Goal: Transaction & Acquisition: Obtain resource

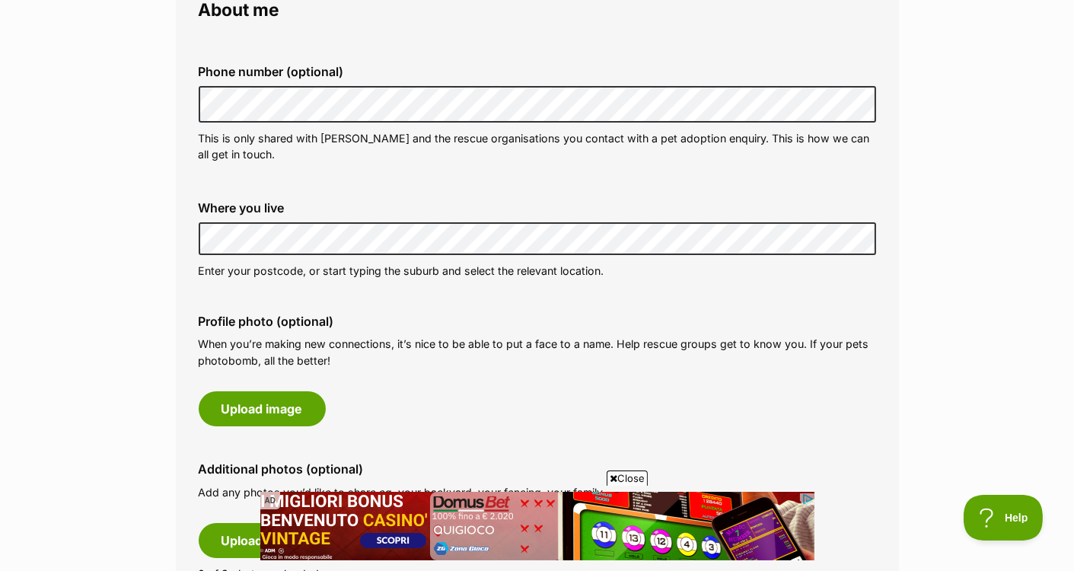
scroll to position [583, 0]
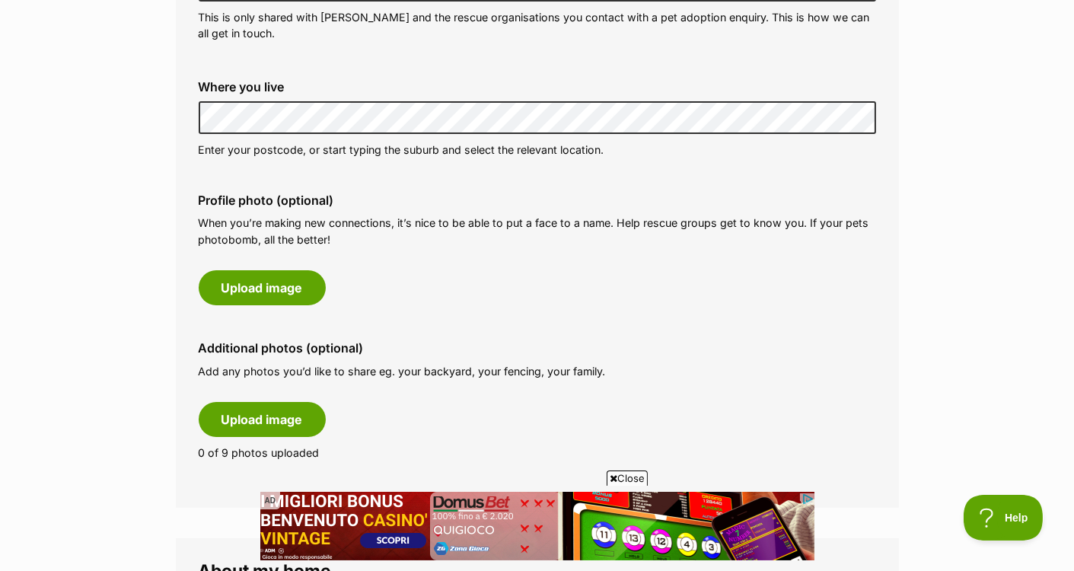
click at [406, 200] on label "Profile photo (optional)" at bounding box center [537, 200] width 677 height 14
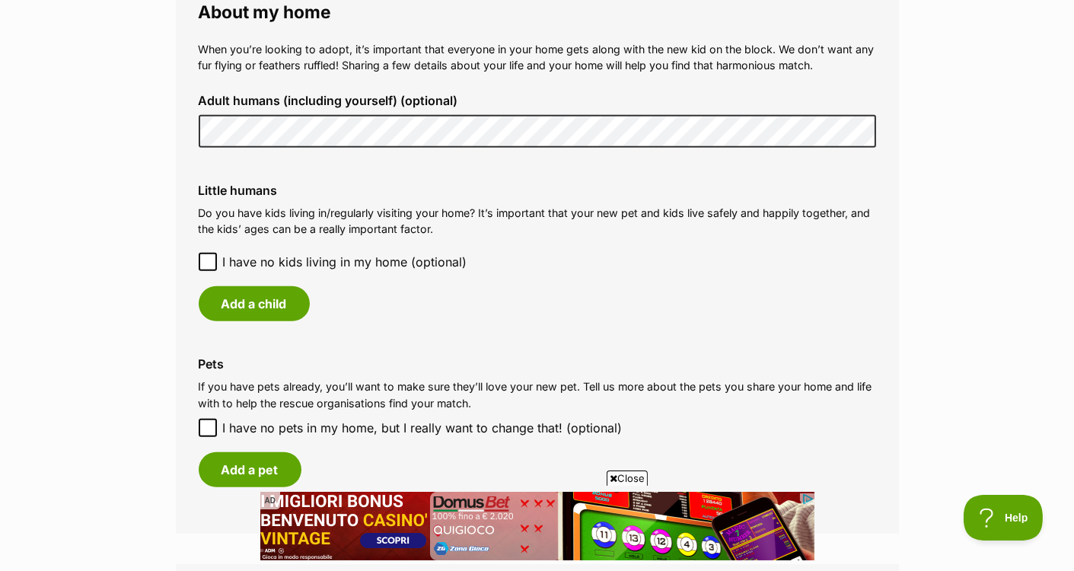
scroll to position [1238, 0]
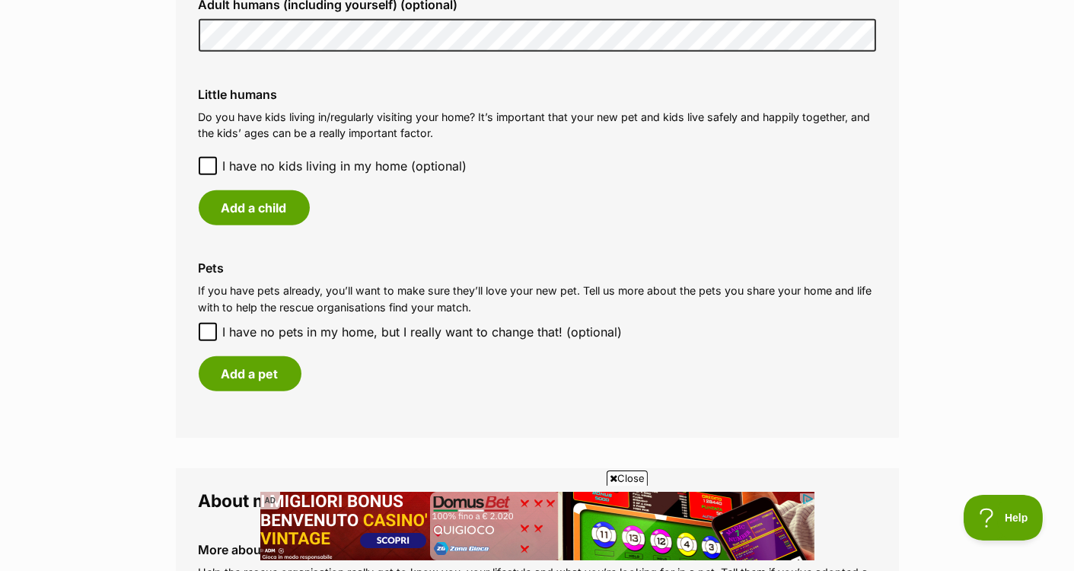
click at [212, 162] on icon at bounding box center [207, 165] width 9 height 7
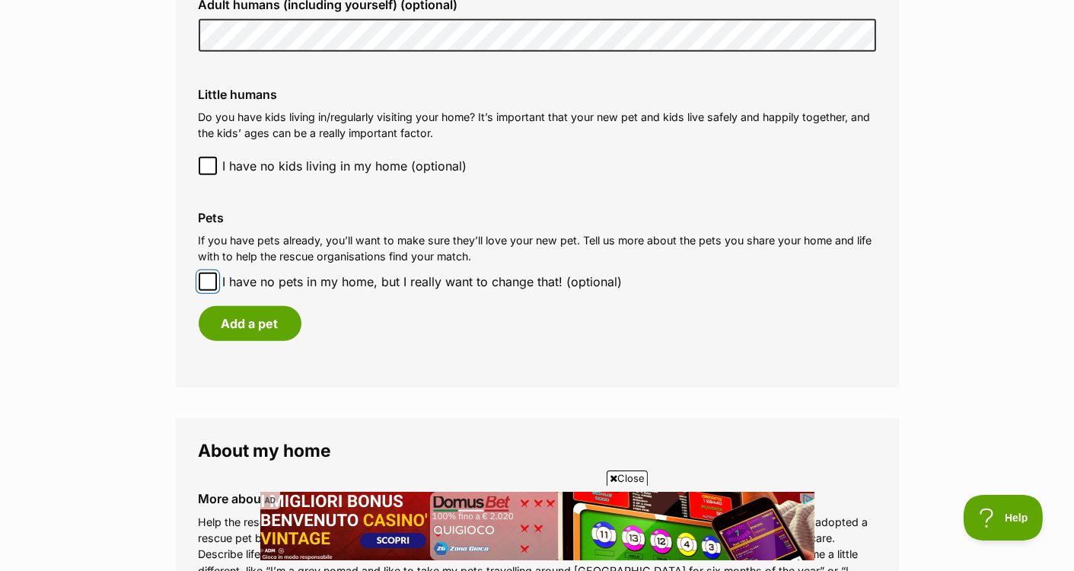
click at [213, 276] on input "I have no pets in my home, but I really want to change that! (optional)" at bounding box center [208, 281] width 18 height 18
checkbox input "true"
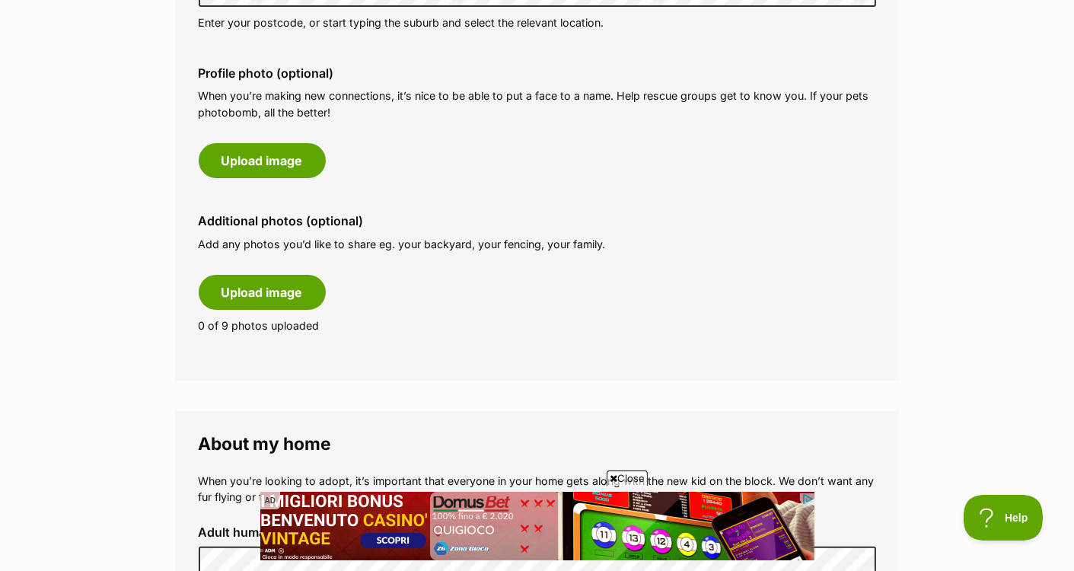
scroll to position [705, 0]
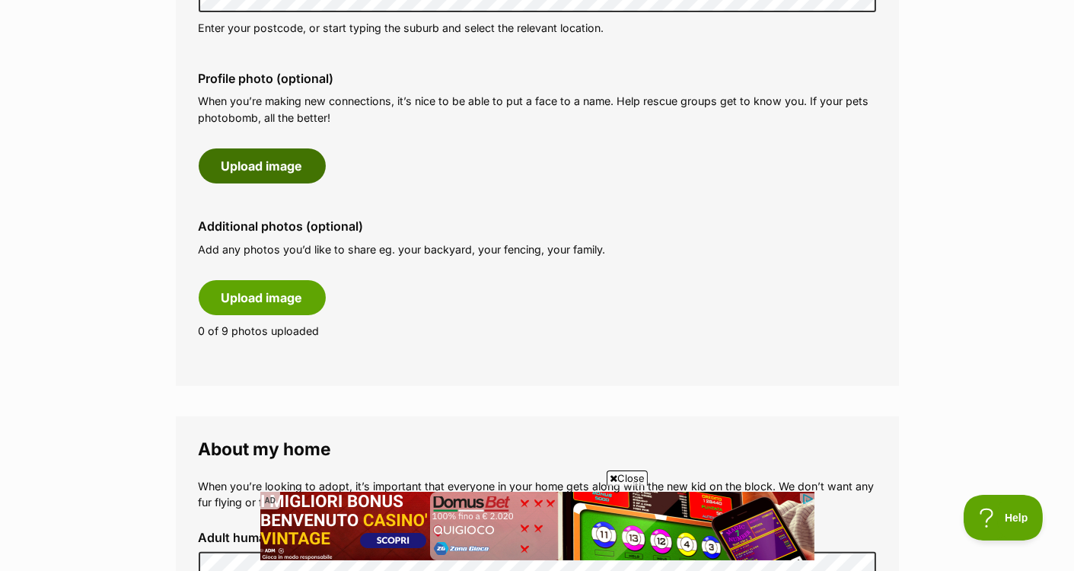
click at [273, 170] on button "Upload image" at bounding box center [262, 165] width 127 height 35
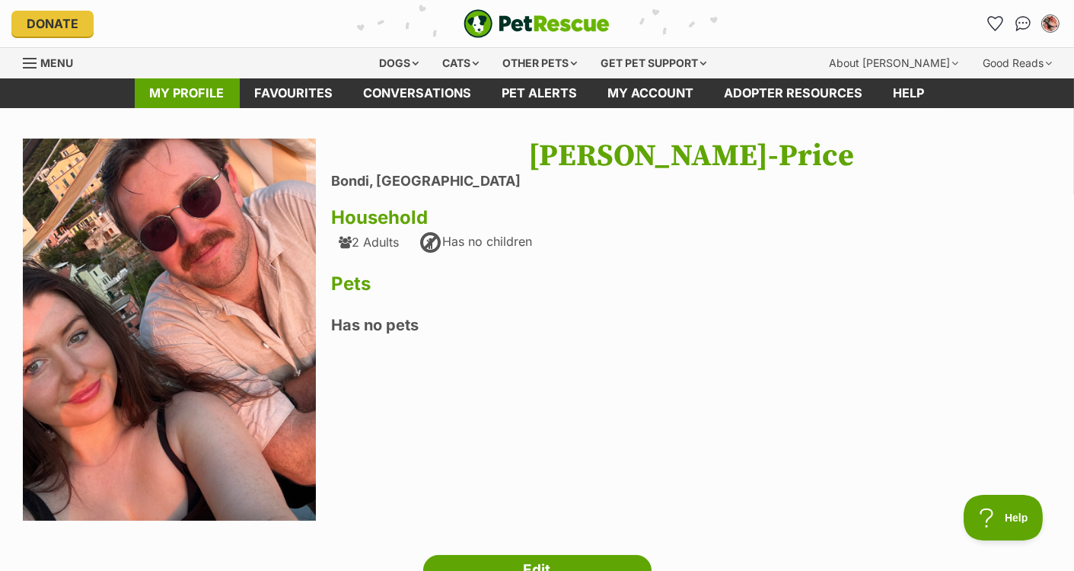
click at [172, 81] on link "My profile" at bounding box center [187, 93] width 105 height 30
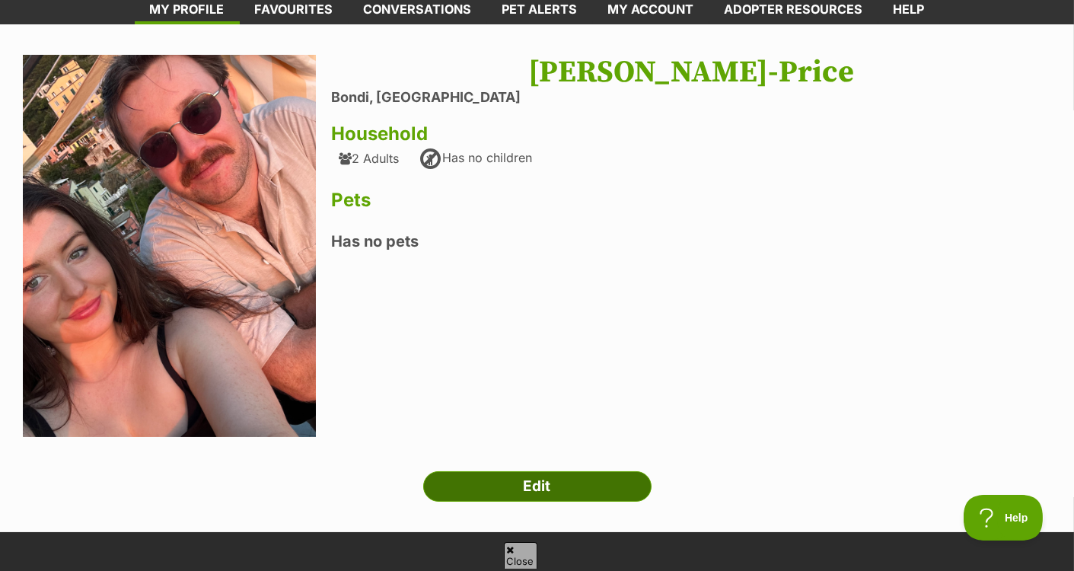
scroll to position [132, 0]
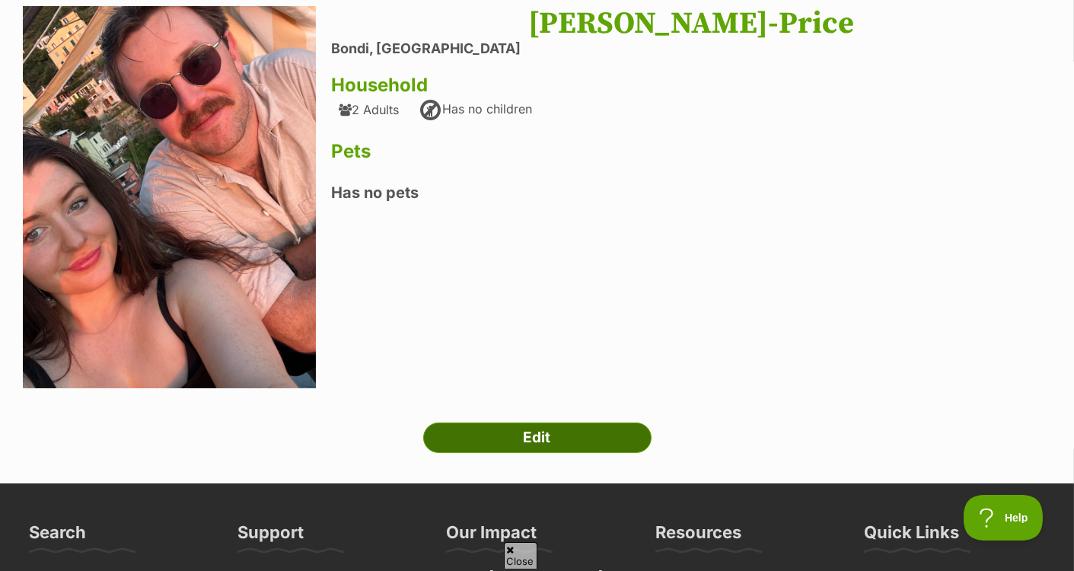
click at [510, 426] on link "Edit" at bounding box center [537, 437] width 228 height 30
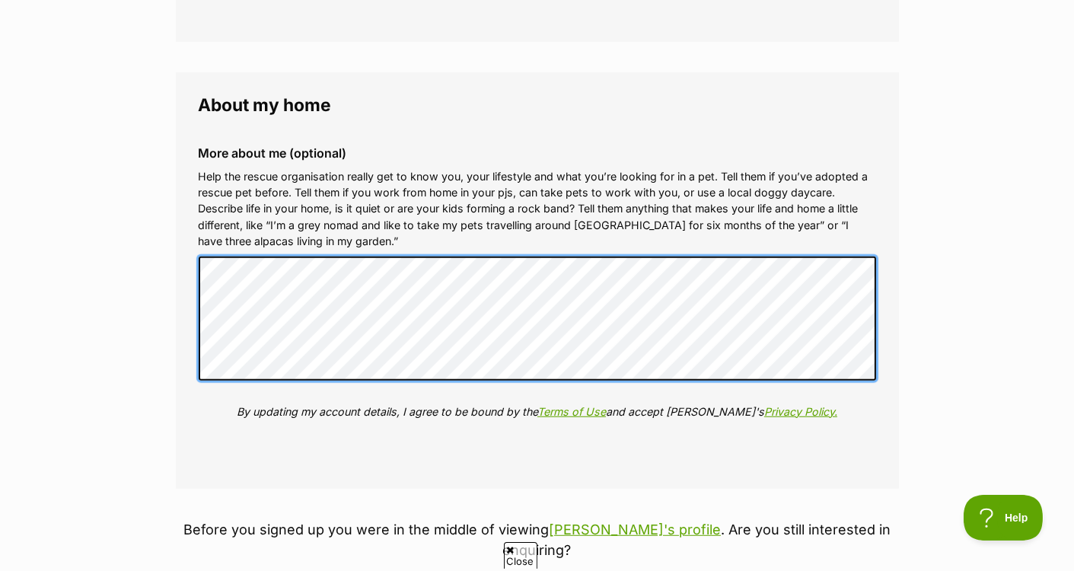
click at [197, 268] on div "More about me (optional) Help the rescue organisation really get to know you, y…" at bounding box center [537, 294] width 702 height 320
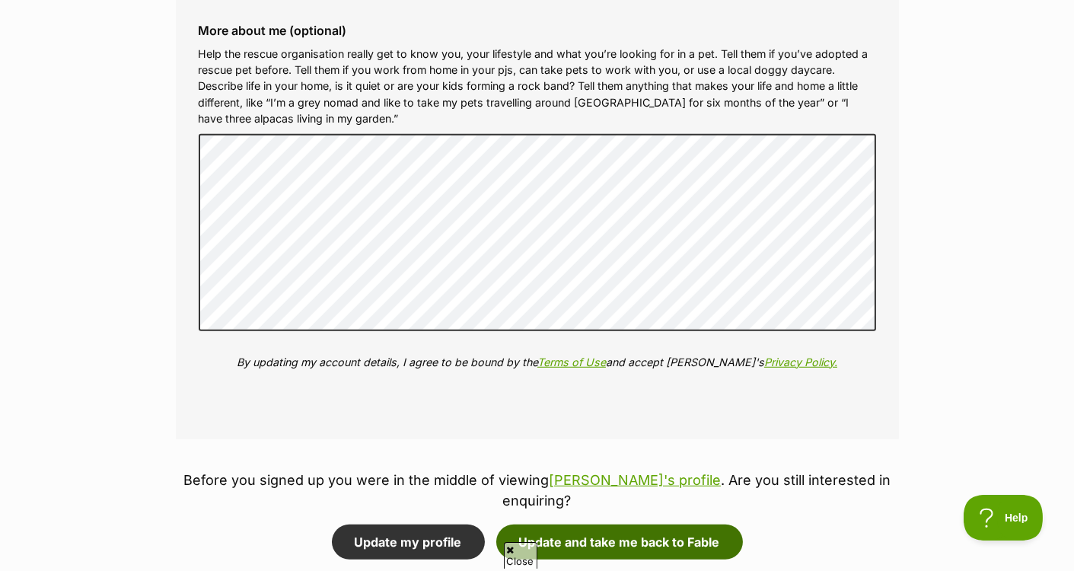
click at [566, 524] on button "Update and take me back to Fable" at bounding box center [619, 541] width 247 height 35
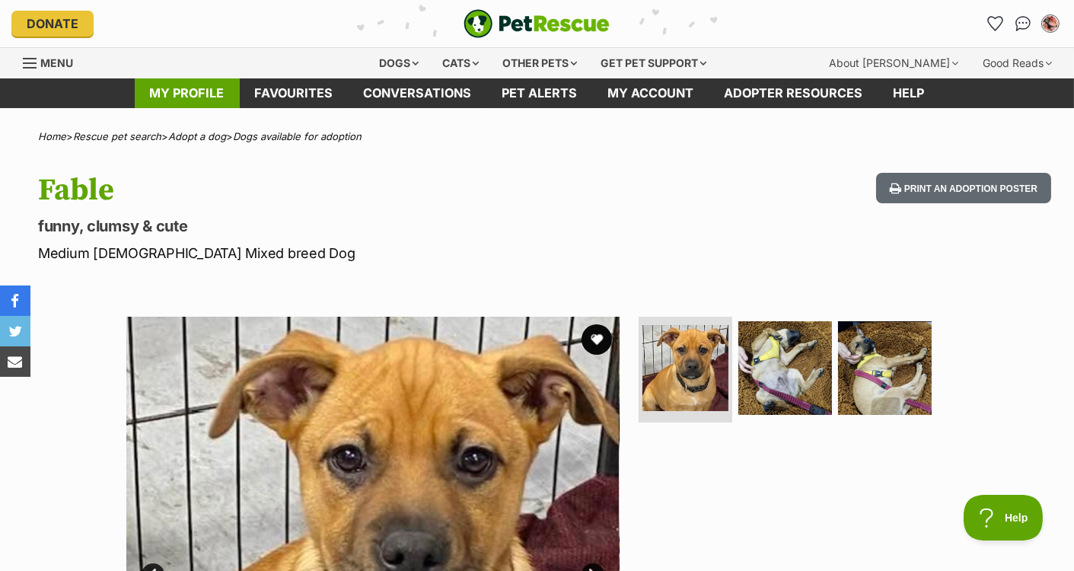
click at [190, 91] on link "My profile" at bounding box center [187, 93] width 105 height 30
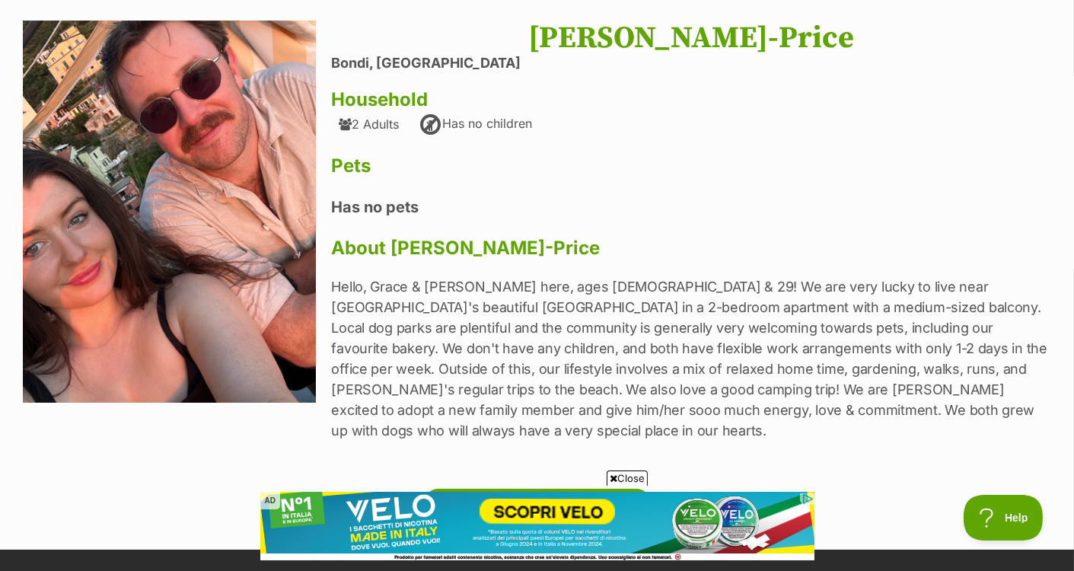
scroll to position [206, 0]
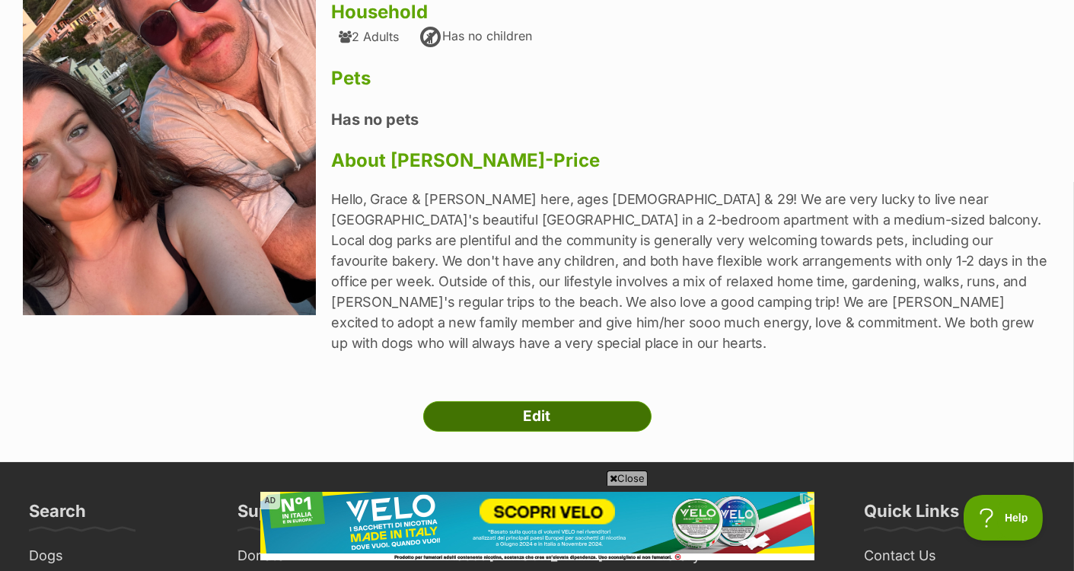
click at [439, 401] on link "Edit" at bounding box center [537, 416] width 228 height 30
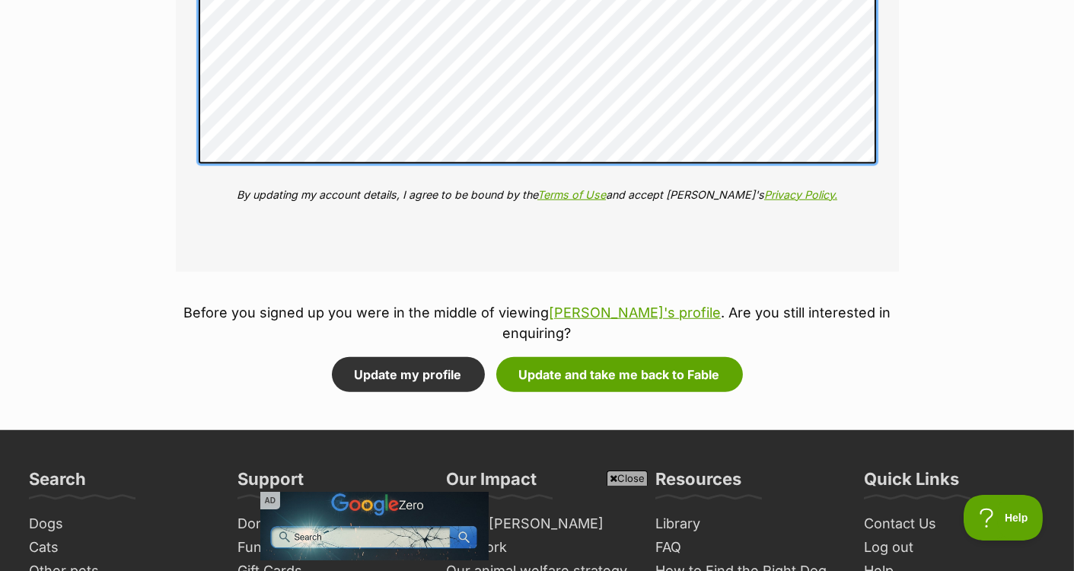
scroll to position [2093, 0]
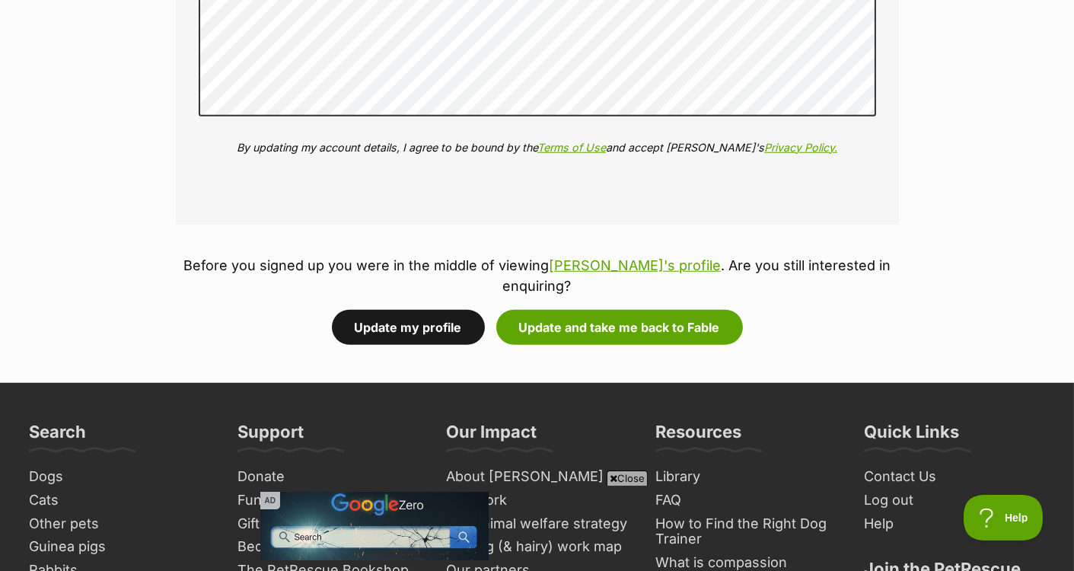
click at [461, 310] on button "Update my profile" at bounding box center [408, 327] width 153 height 35
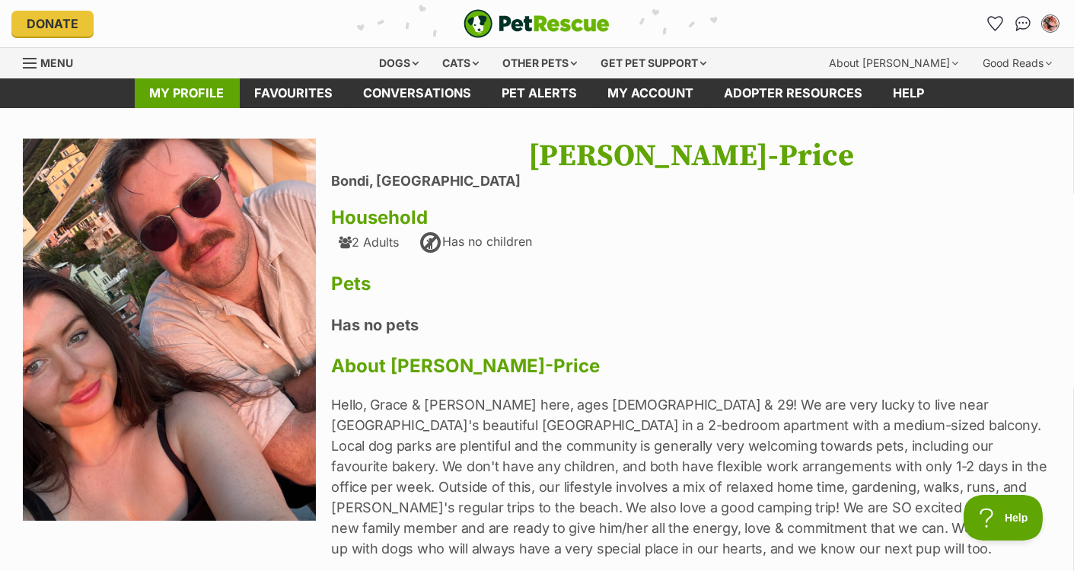
click at [207, 85] on link "My profile" at bounding box center [187, 93] width 105 height 30
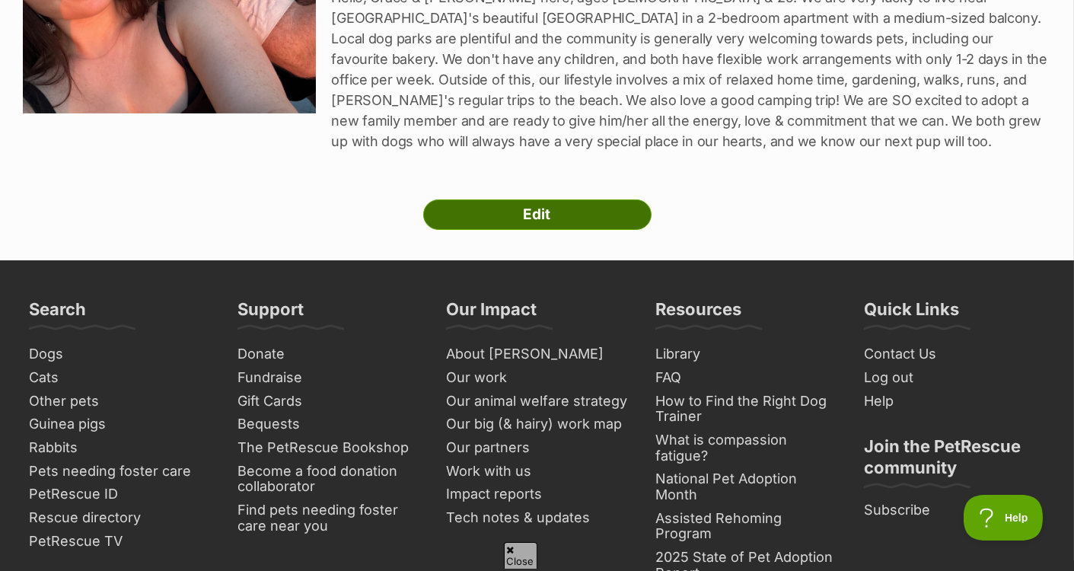
click at [497, 209] on link "Edit" at bounding box center [537, 214] width 228 height 30
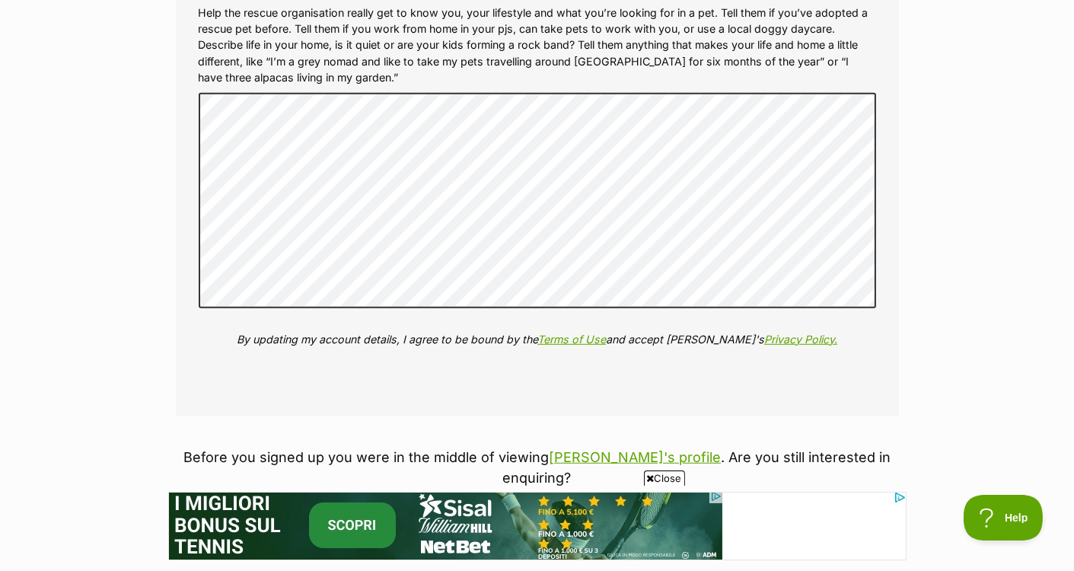
click at [584, 486] on div "Close AD" at bounding box center [537, 527] width 738 height 87
click at [577, 502] on button "Update and take me back to Fable" at bounding box center [619, 519] width 247 height 35
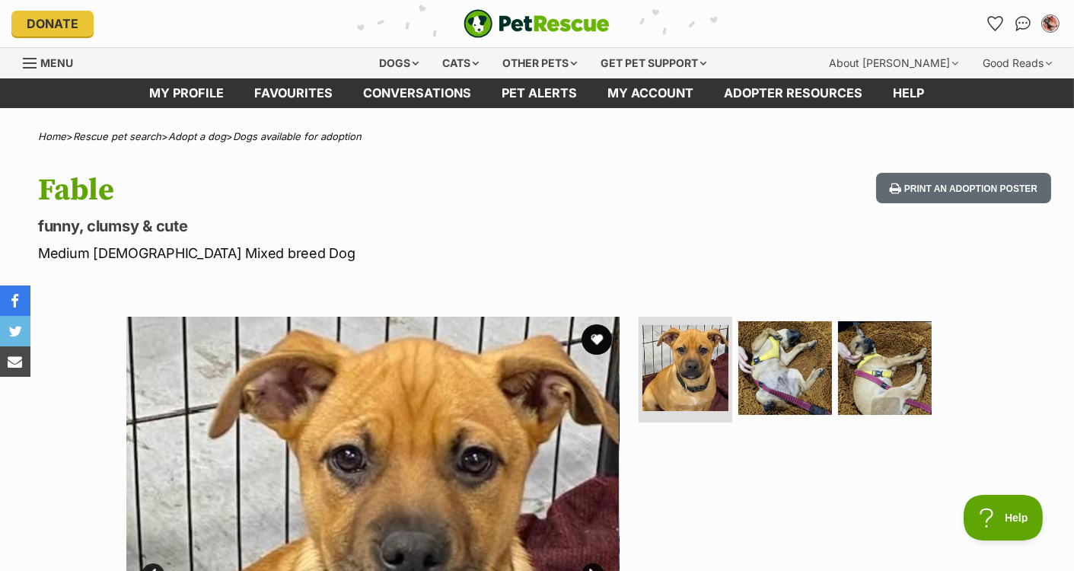
click at [309, 236] on hgroup "Fable funny, clumsy & cute Medium [DEMOGRAPHIC_DATA] Mixed breed Dog" at bounding box center [346, 218] width 617 height 91
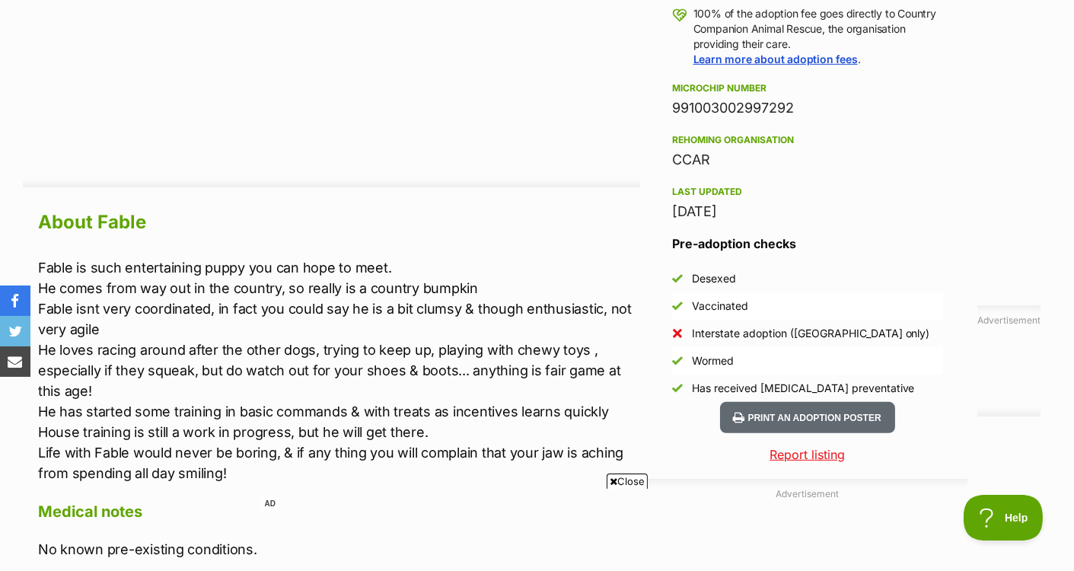
scroll to position [827, 0]
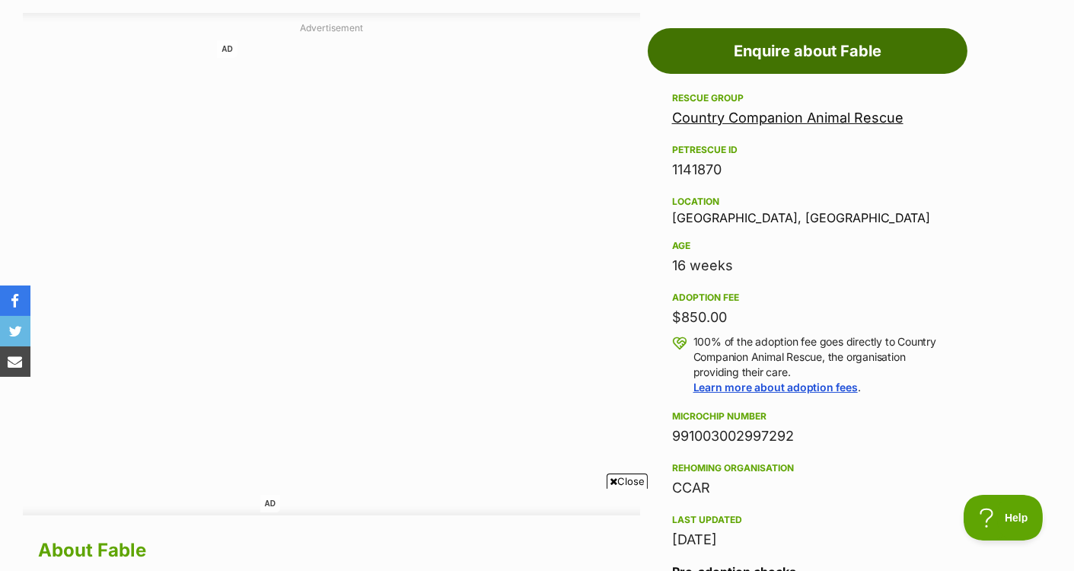
click at [734, 58] on link "Enquire about Fable" at bounding box center [808, 51] width 320 height 46
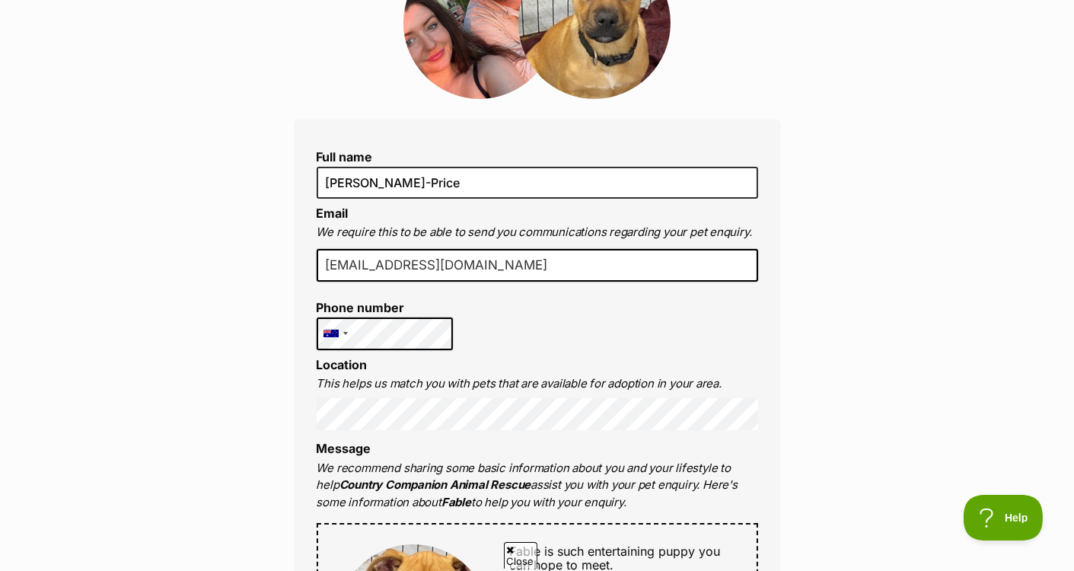
scroll to position [308, 0]
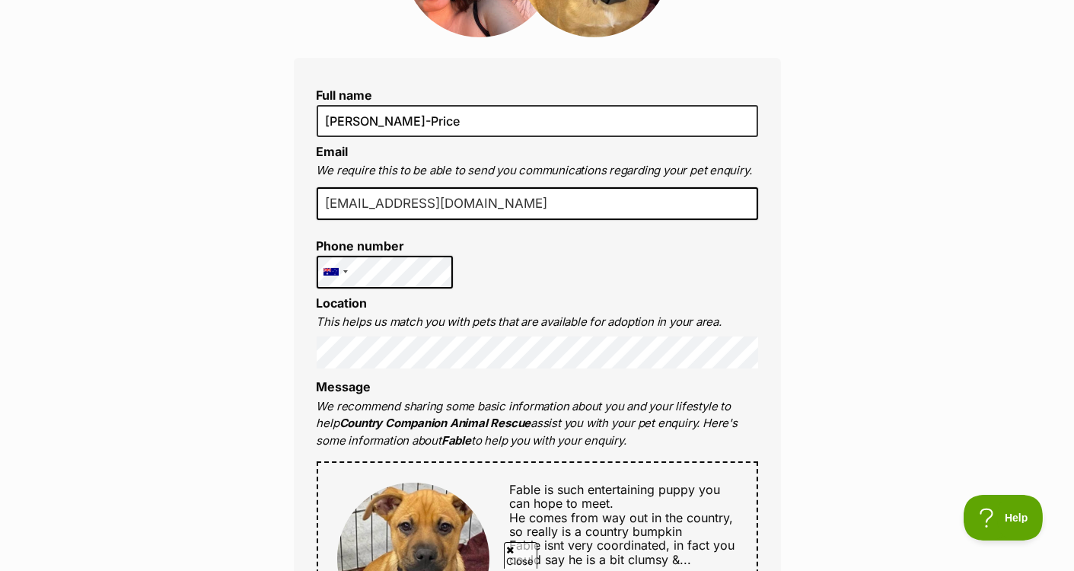
click at [528, 266] on div "Full name Grace Farren-Price Email We require this to be able to send you commu…" at bounding box center [537, 562] width 487 height 1009
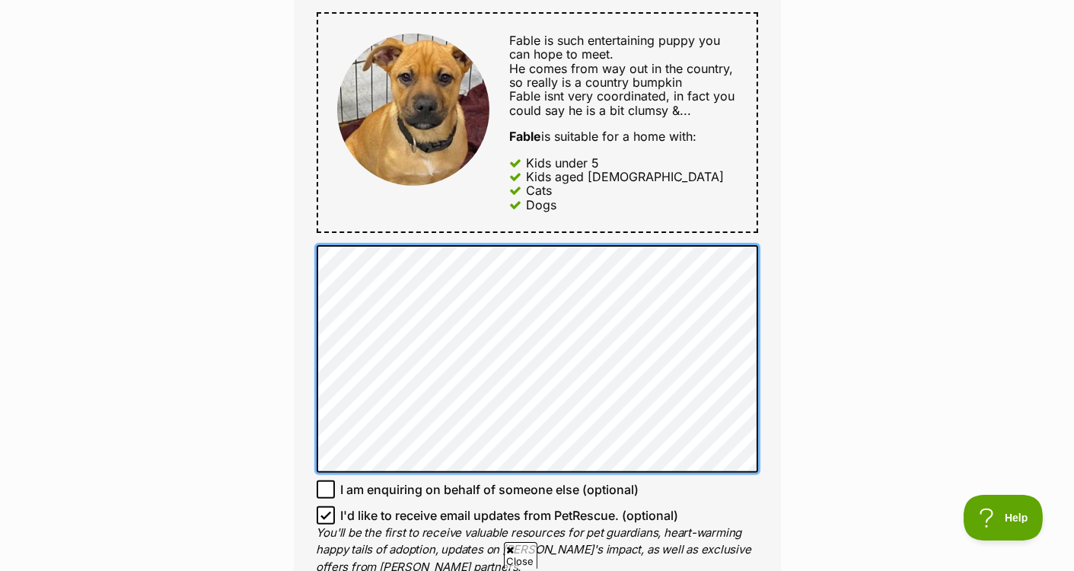
scroll to position [760, 0]
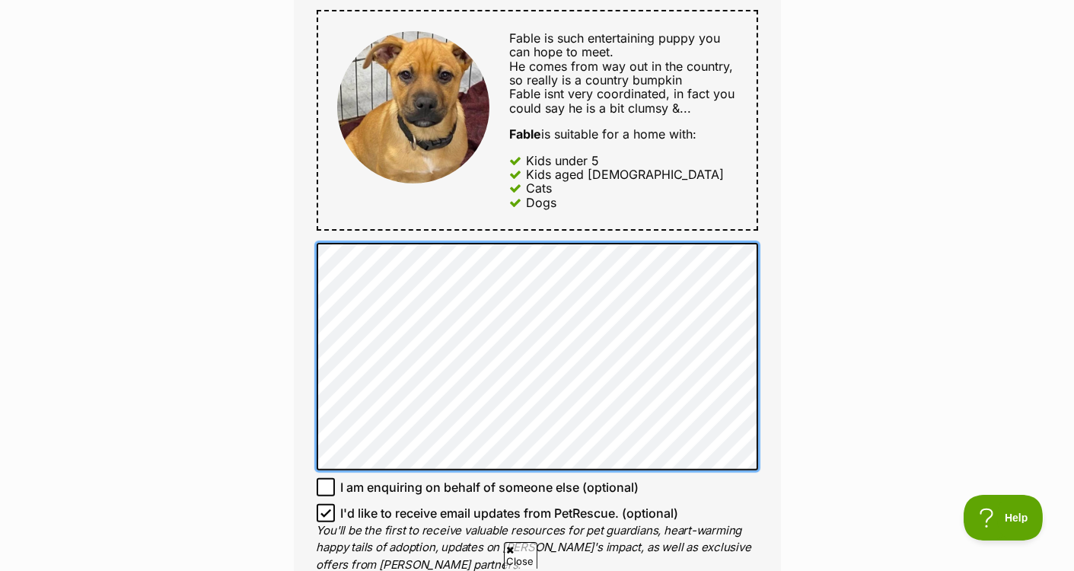
click at [305, 257] on div "Full name Grace Farren-Price Email We require this to be able to send you commu…" at bounding box center [537, 110] width 487 height 1009
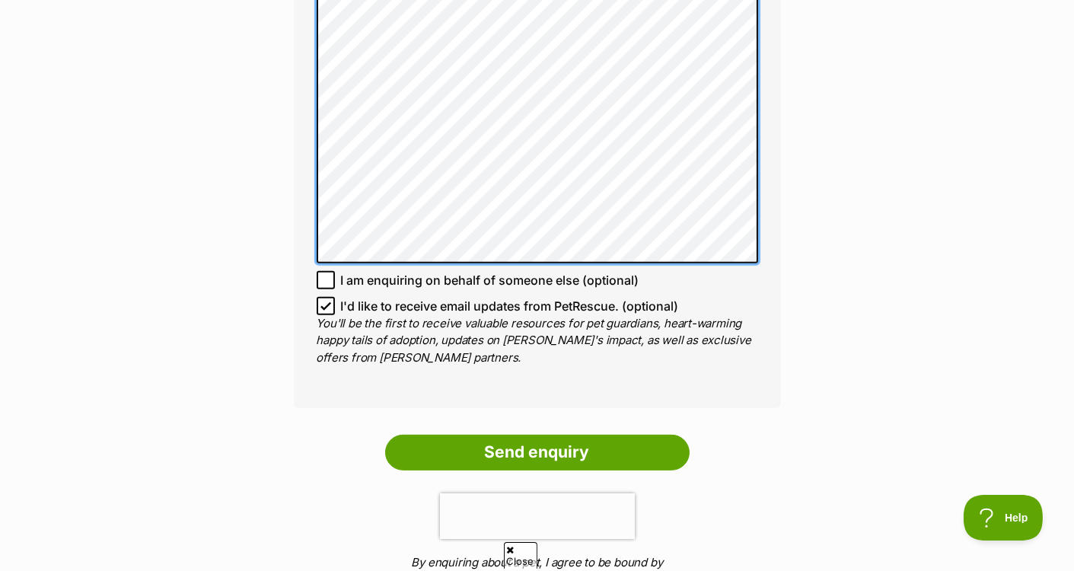
scroll to position [1149, 0]
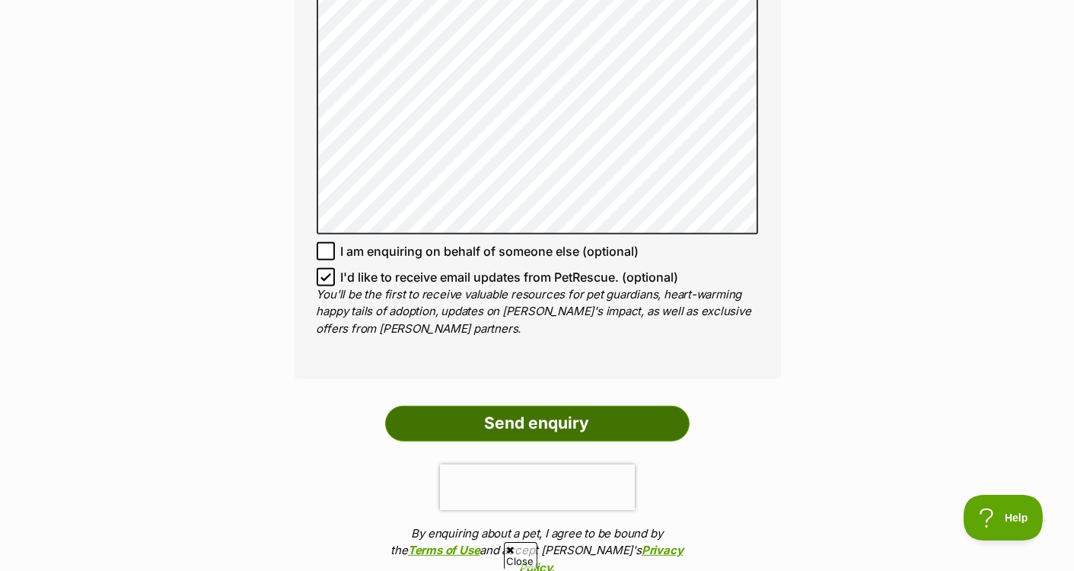
click at [537, 425] on input "Send enquiry" at bounding box center [537, 423] width 304 height 35
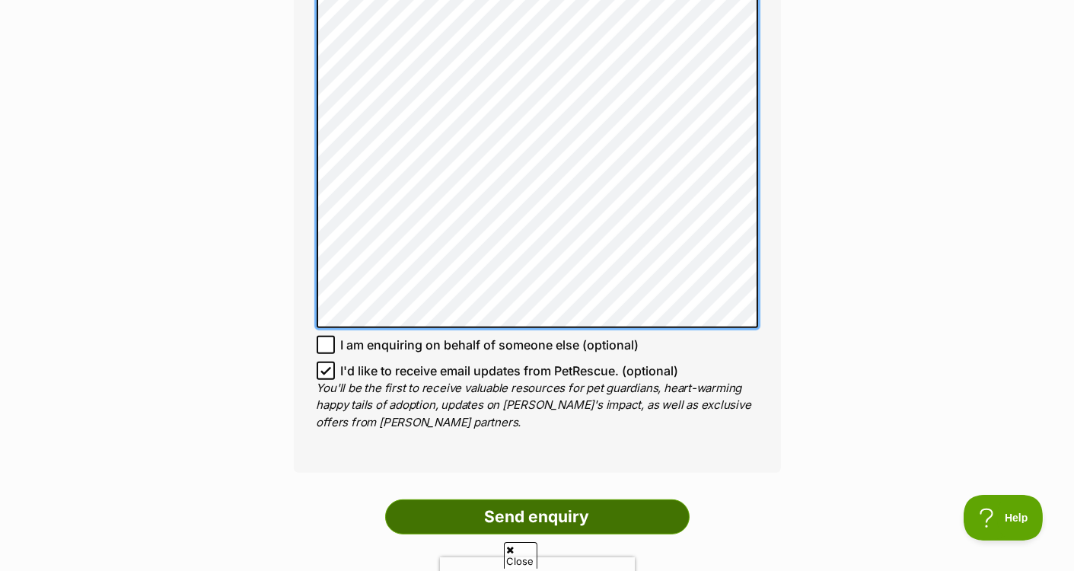
scroll to position [1376, 0]
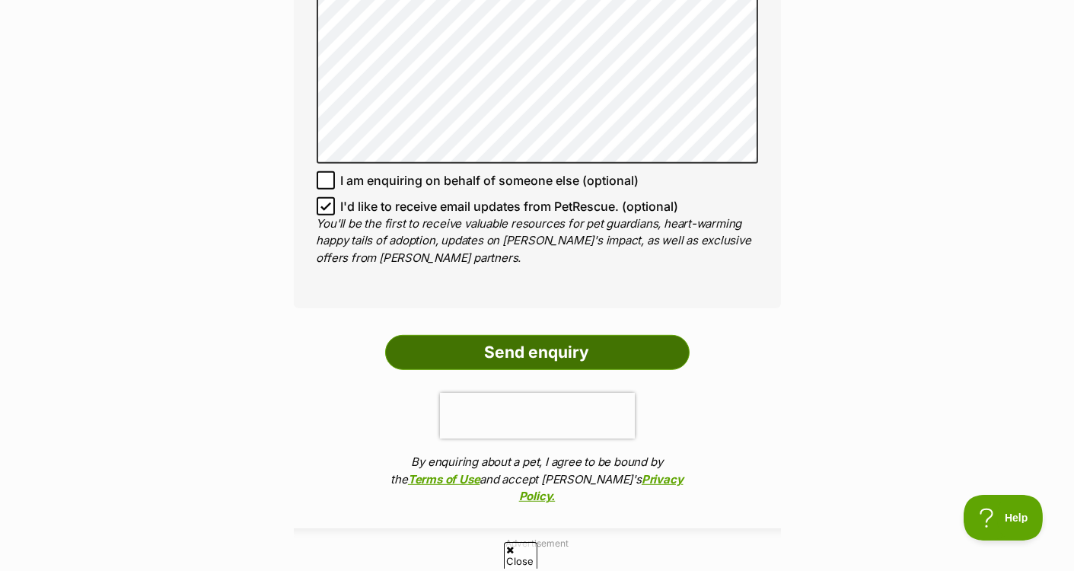
click at [551, 349] on input "Send enquiry" at bounding box center [537, 352] width 304 height 35
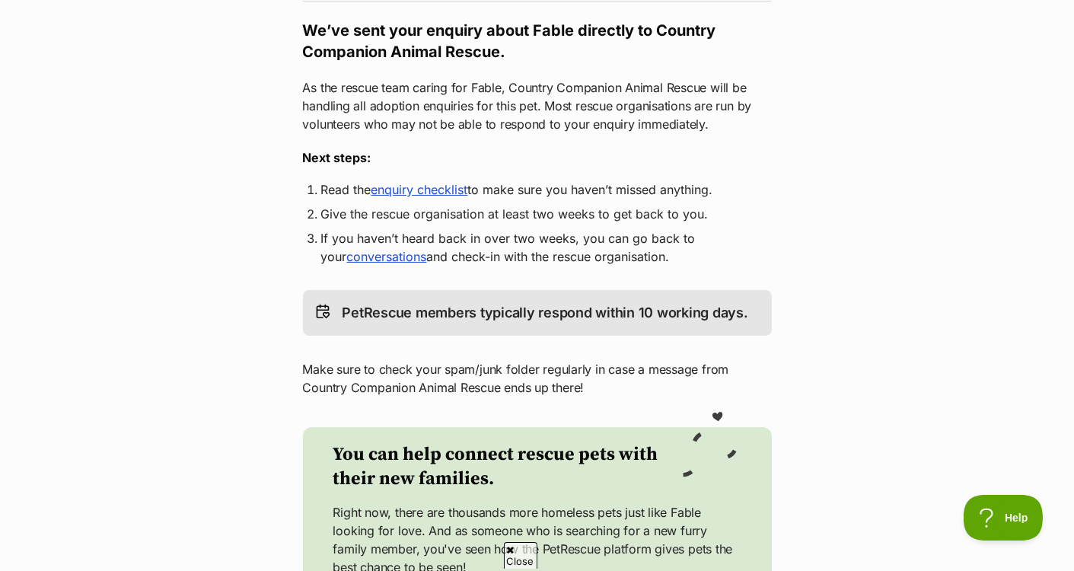
scroll to position [338, 0]
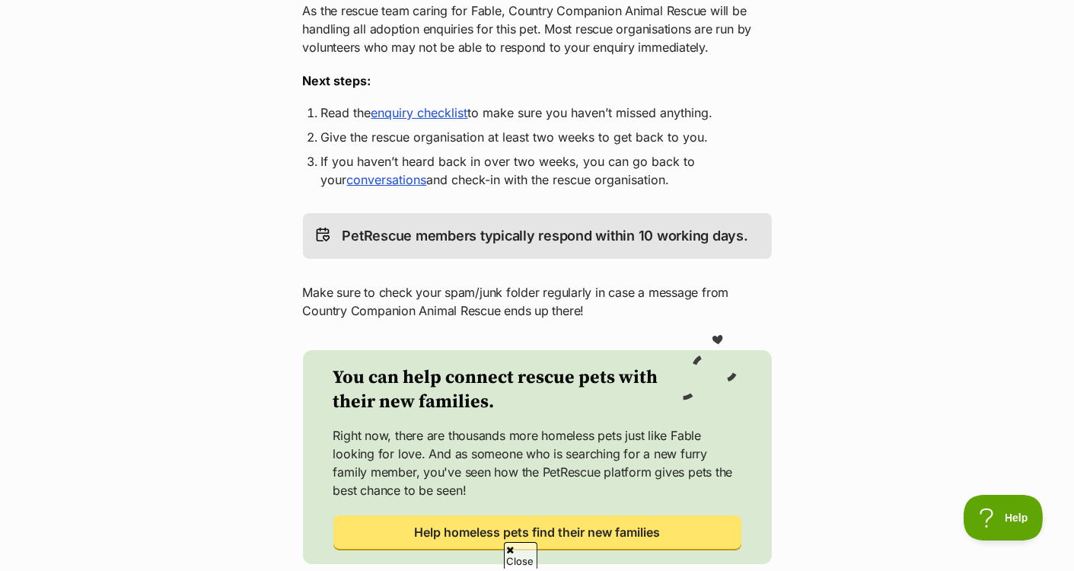
click at [401, 116] on link "enquiry checklist" at bounding box center [419, 112] width 97 height 15
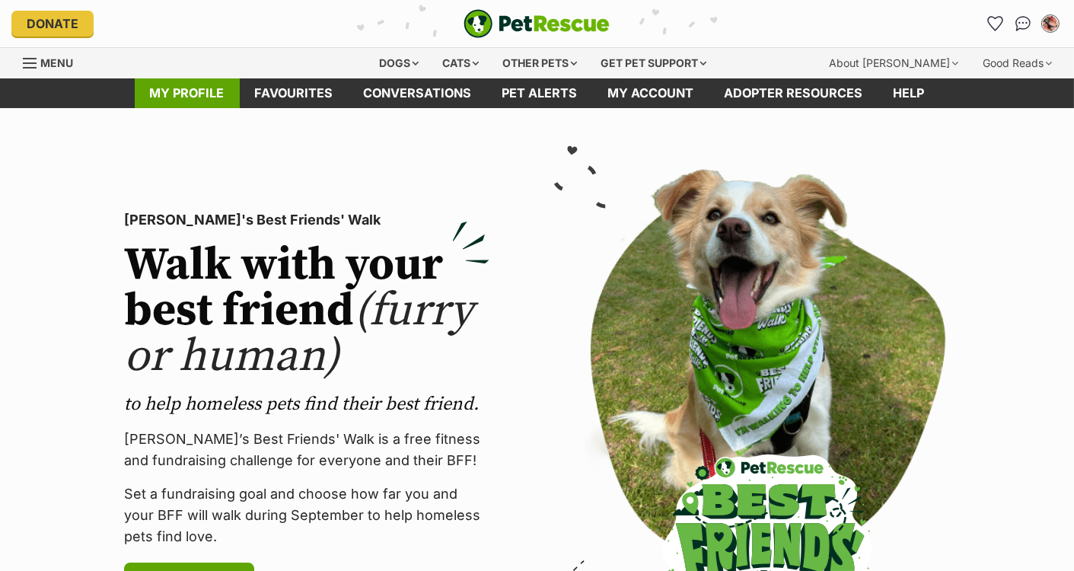
click at [151, 103] on link "My profile" at bounding box center [187, 93] width 105 height 30
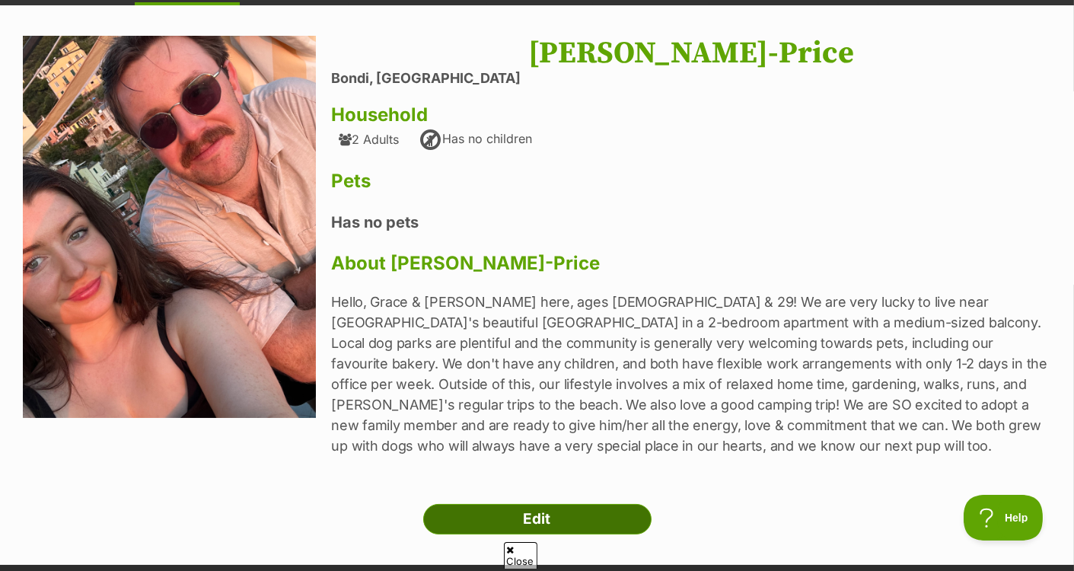
scroll to position [201, 0]
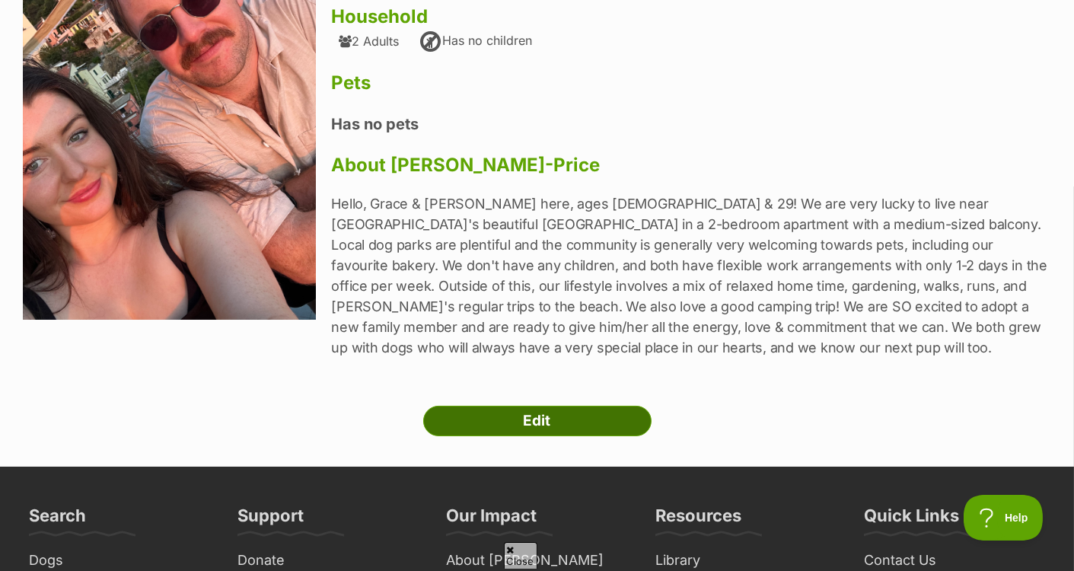
click at [468, 414] on link "Edit" at bounding box center [537, 421] width 228 height 30
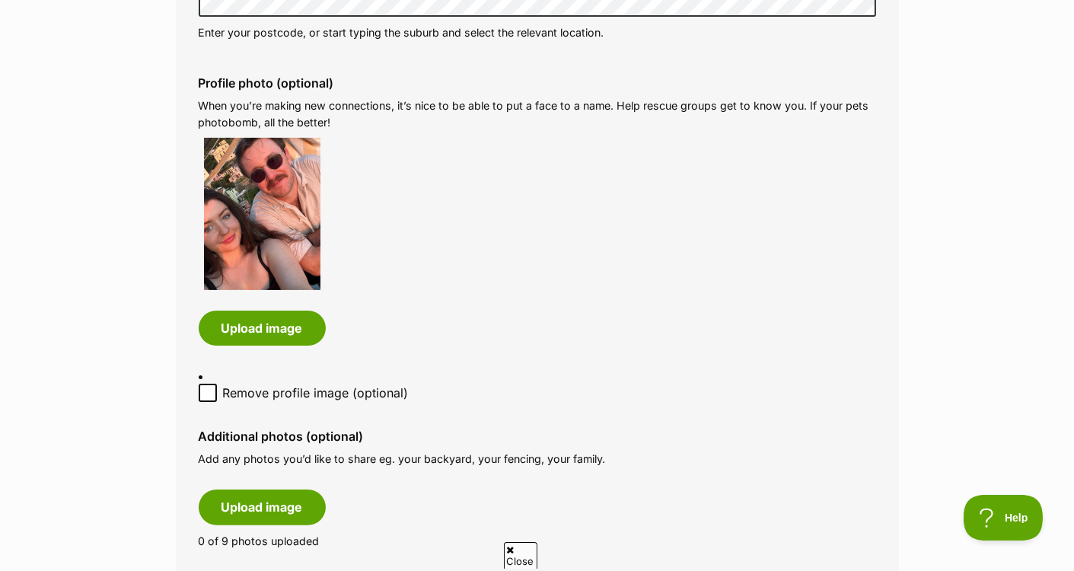
scroll to position [702, 0]
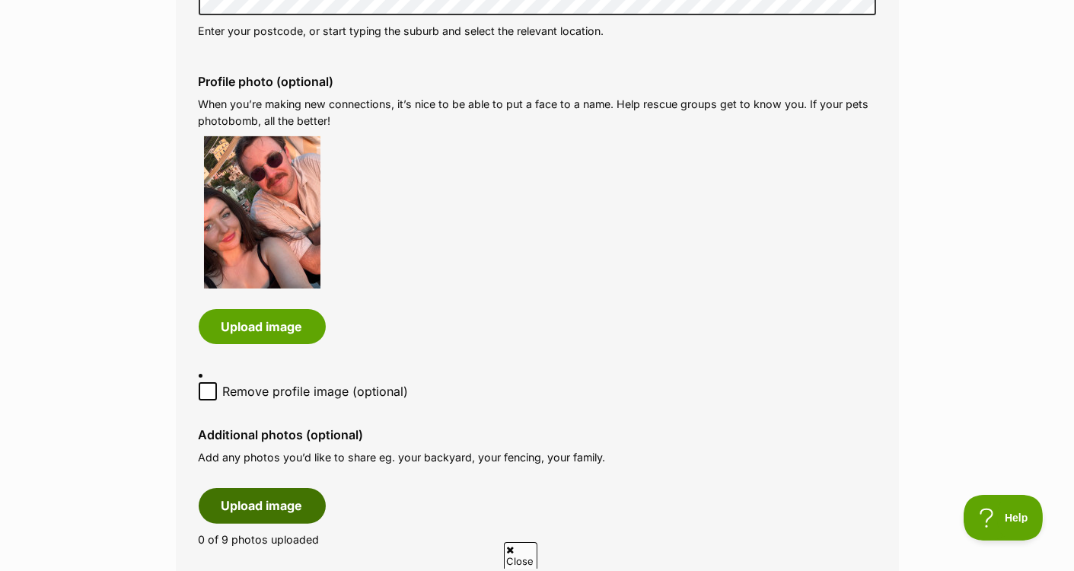
click at [287, 490] on button "Upload image" at bounding box center [262, 505] width 127 height 35
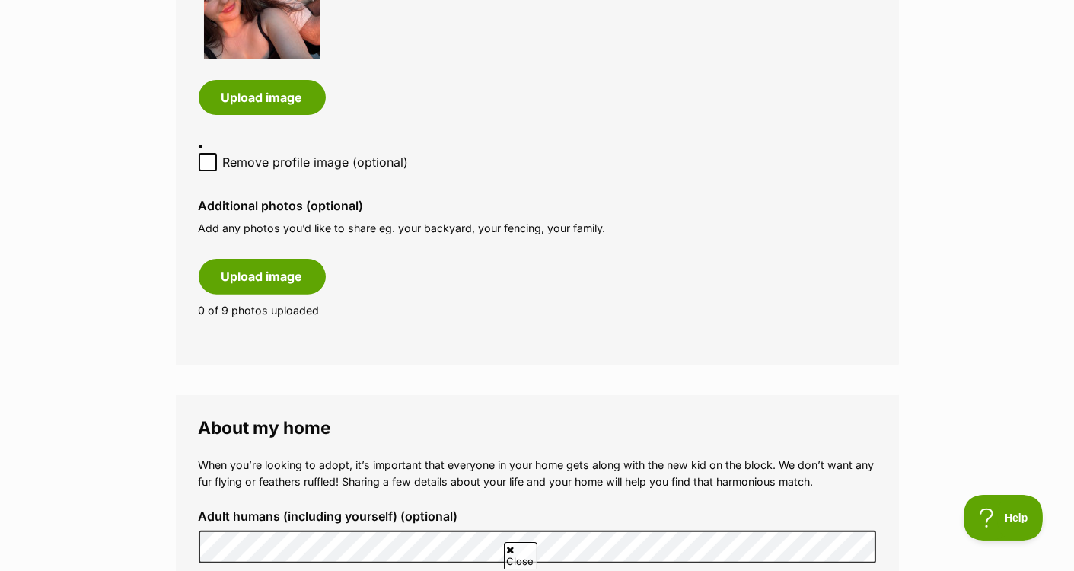
scroll to position [650, 0]
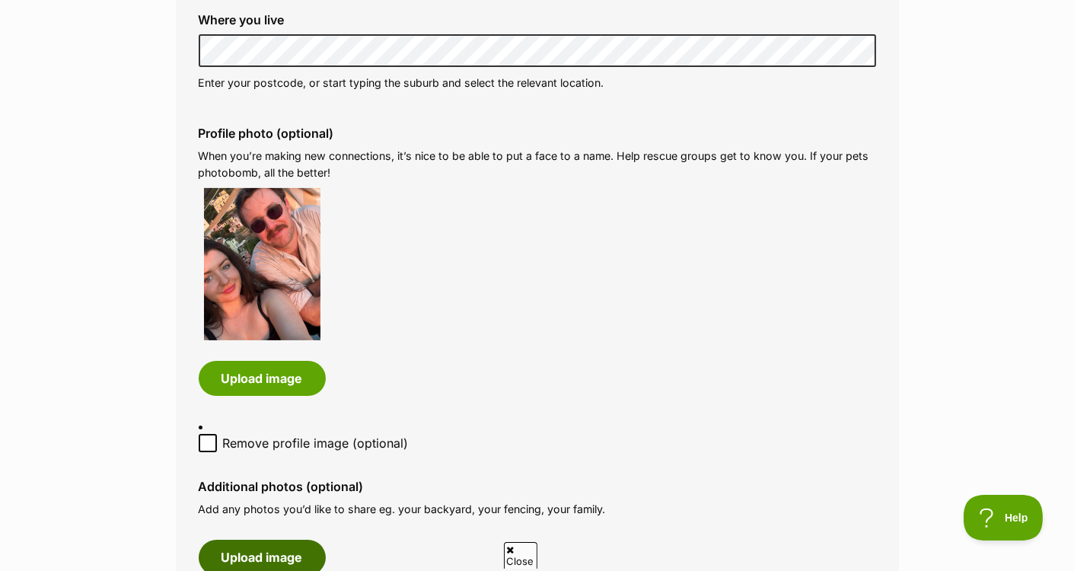
click at [279, 540] on button "Upload image" at bounding box center [262, 557] width 127 height 35
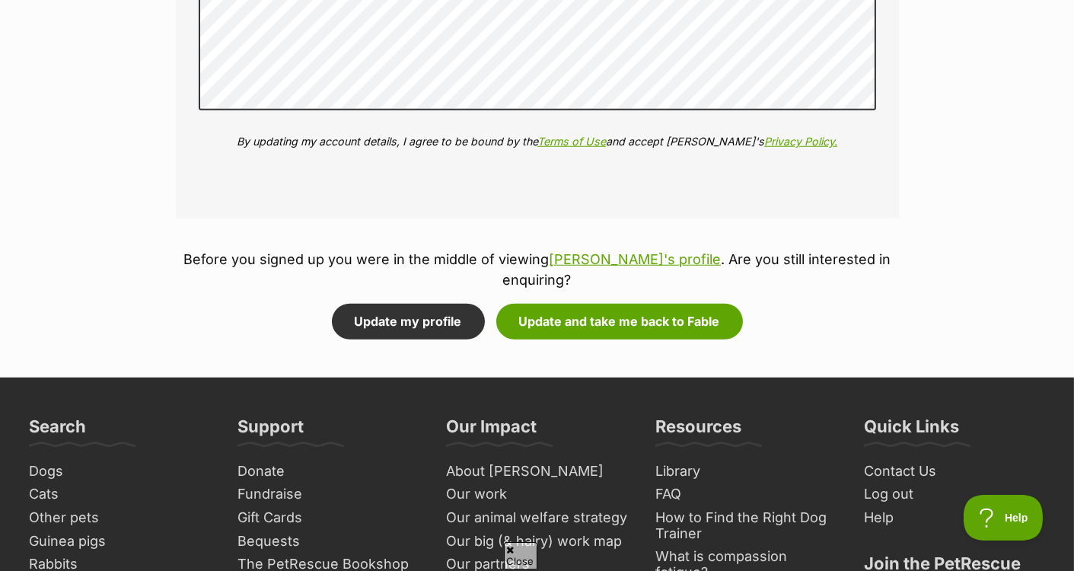
scroll to position [2350, 0]
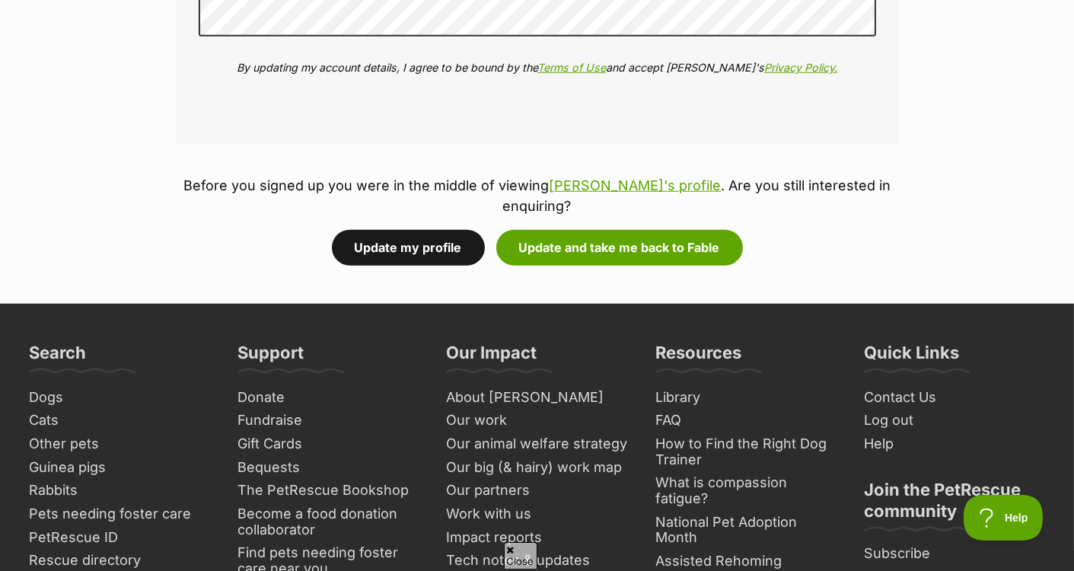
click at [430, 230] on button "Update my profile" at bounding box center [408, 247] width 153 height 35
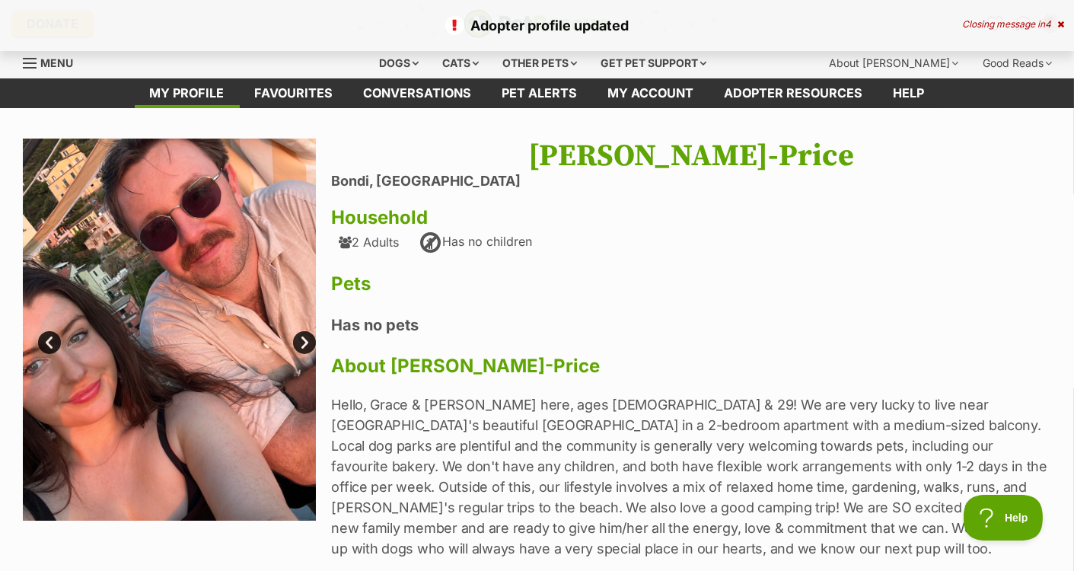
click at [304, 343] on link "Next" at bounding box center [304, 342] width 23 height 23
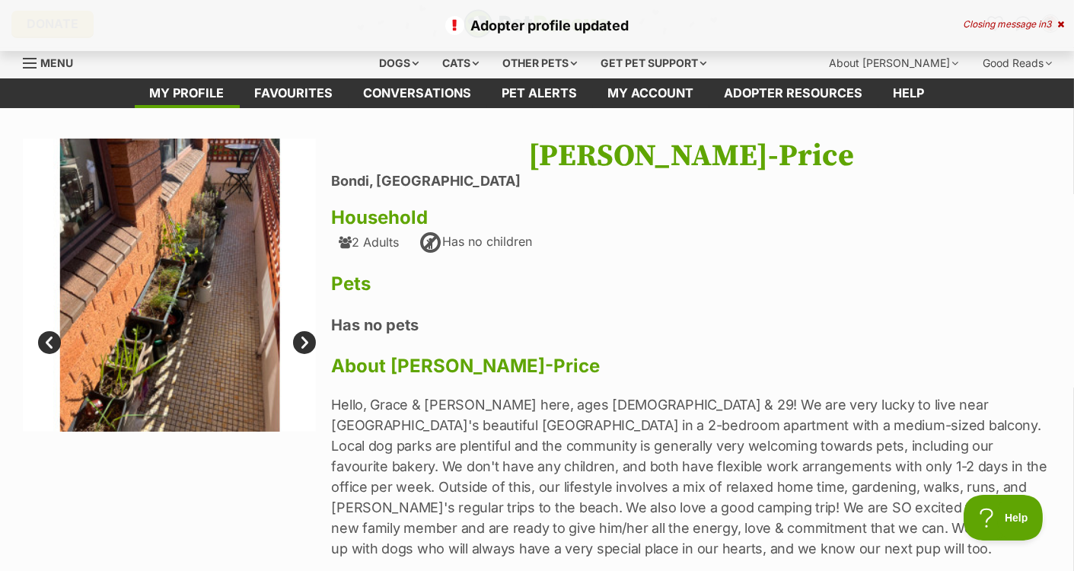
click at [304, 343] on link "Next" at bounding box center [304, 342] width 23 height 23
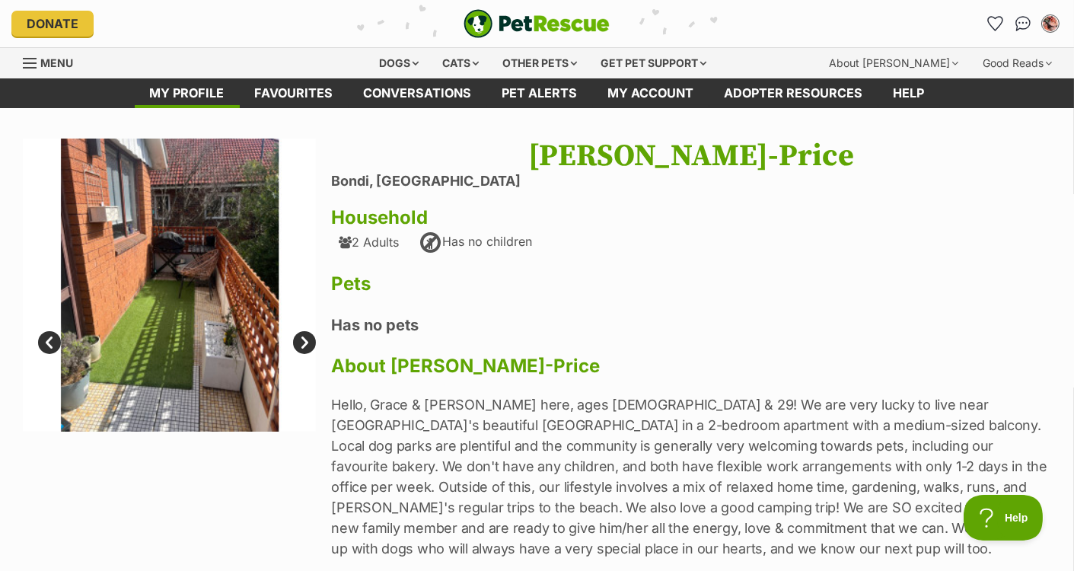
click at [52, 336] on link "Prev" at bounding box center [49, 342] width 23 height 23
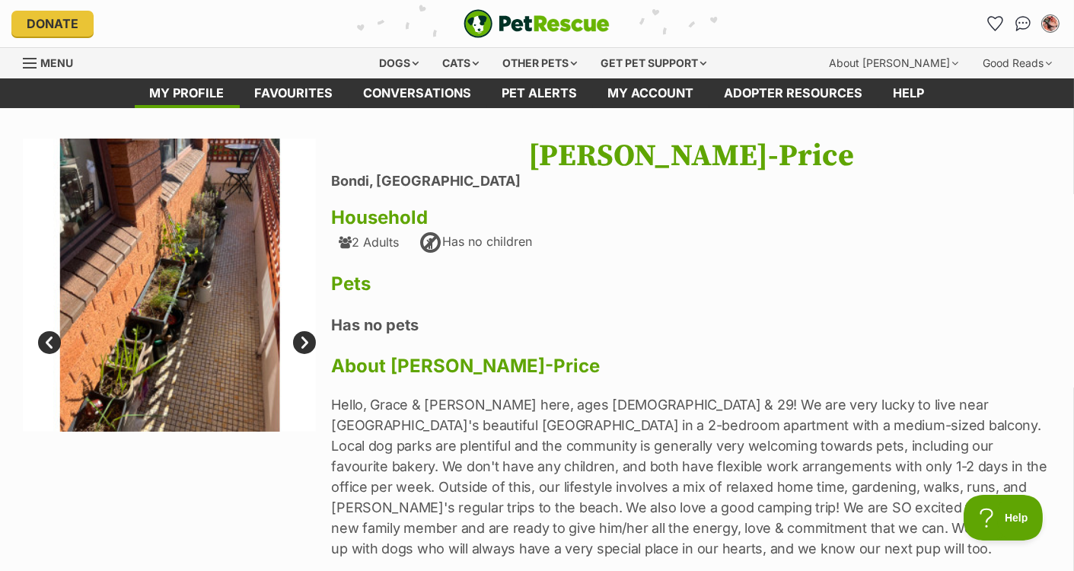
click at [308, 341] on link "Next" at bounding box center [304, 342] width 23 height 23
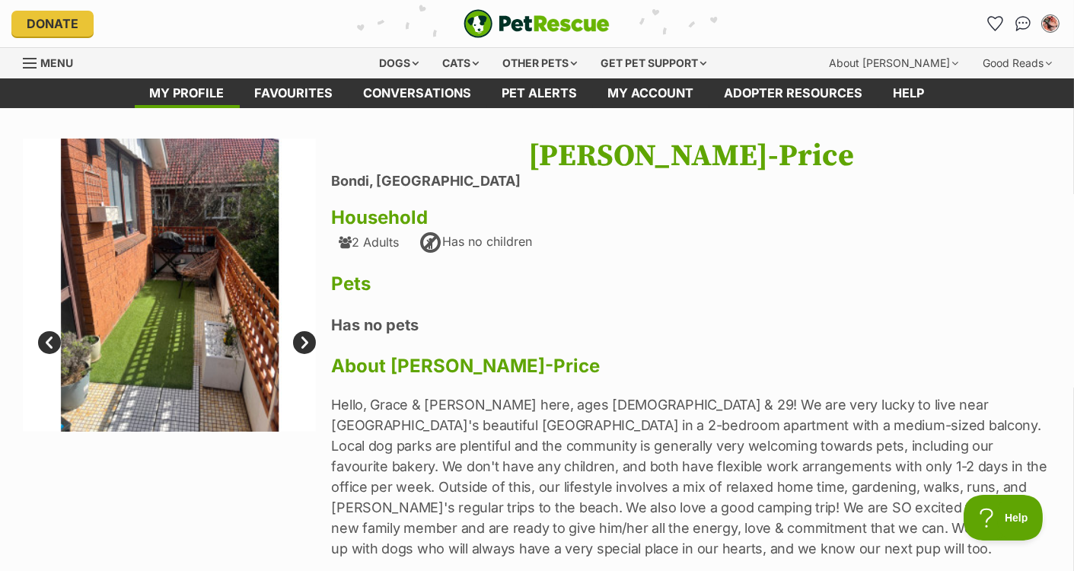
click at [53, 340] on link "Prev" at bounding box center [49, 342] width 23 height 23
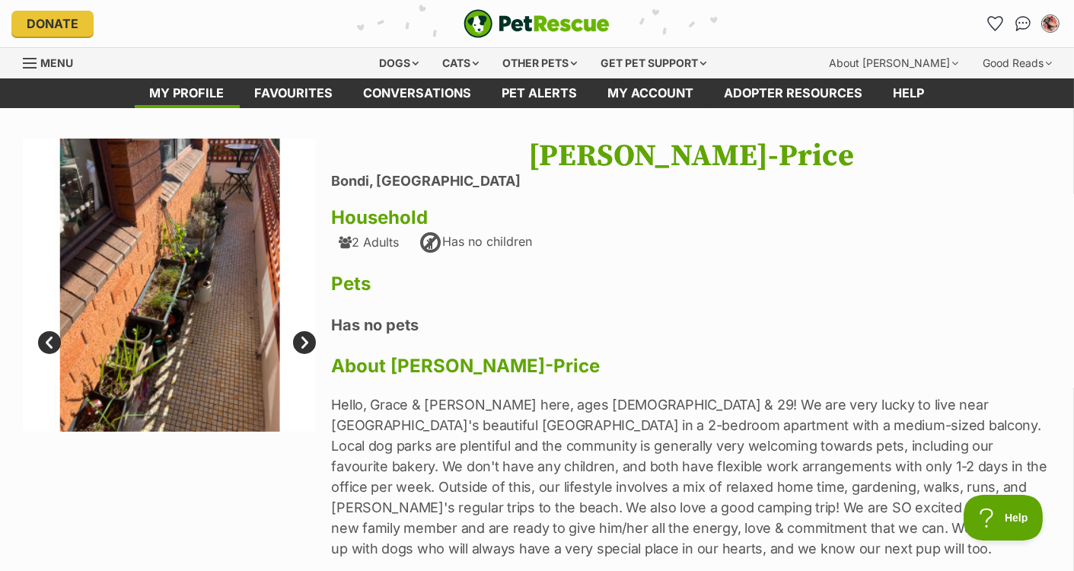
click at [50, 333] on link "Prev" at bounding box center [49, 342] width 23 height 23
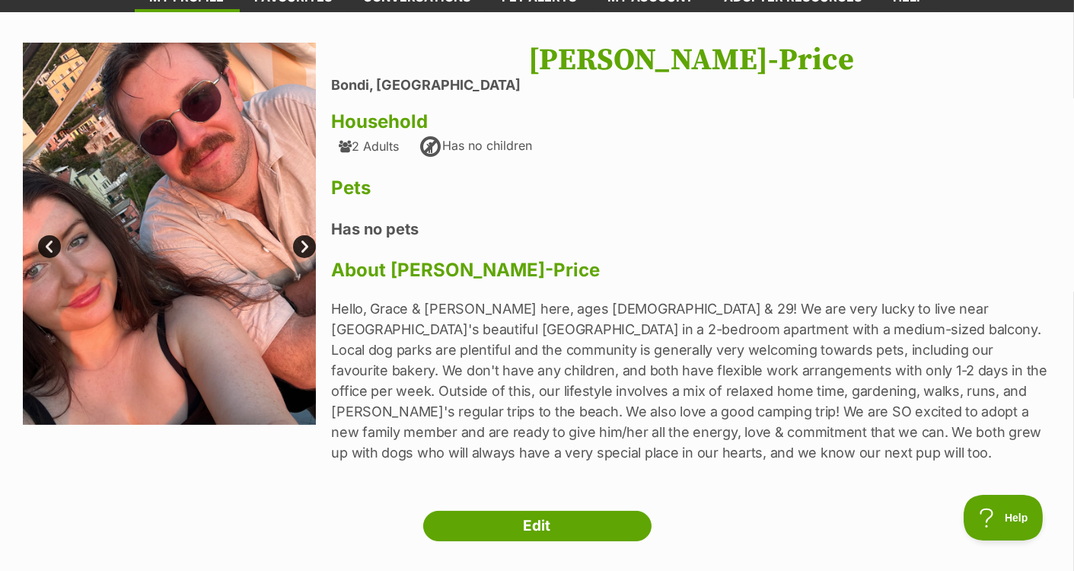
scroll to position [102, 0]
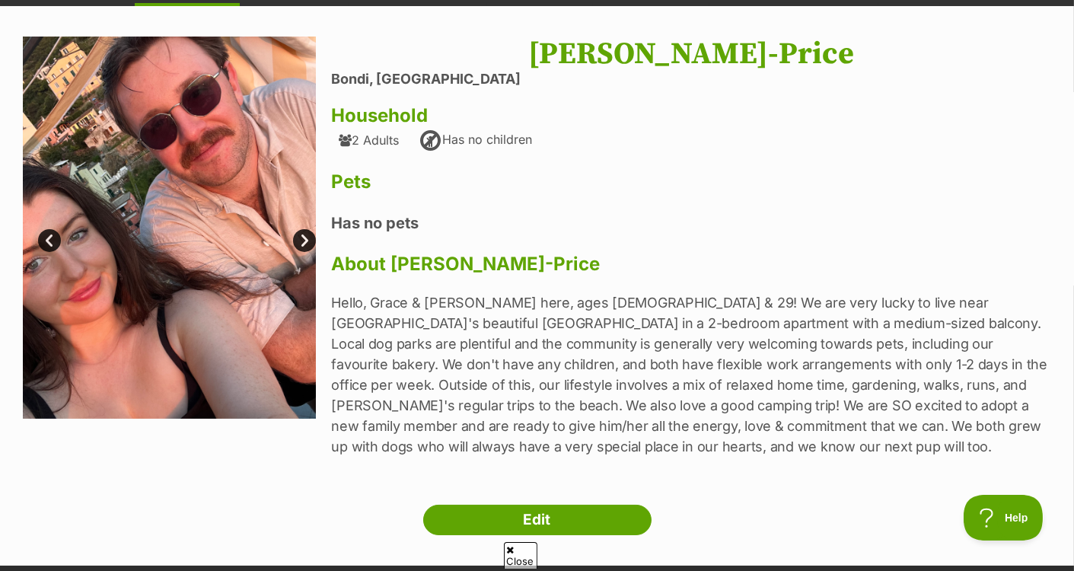
click at [301, 241] on link "Next" at bounding box center [304, 240] width 23 height 23
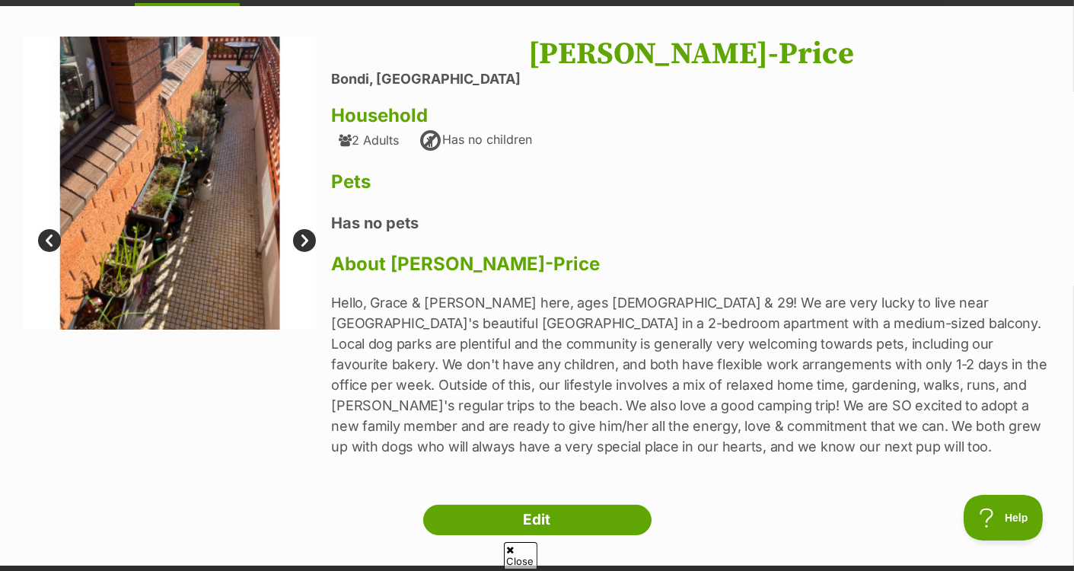
click at [301, 241] on link "Next" at bounding box center [304, 240] width 23 height 23
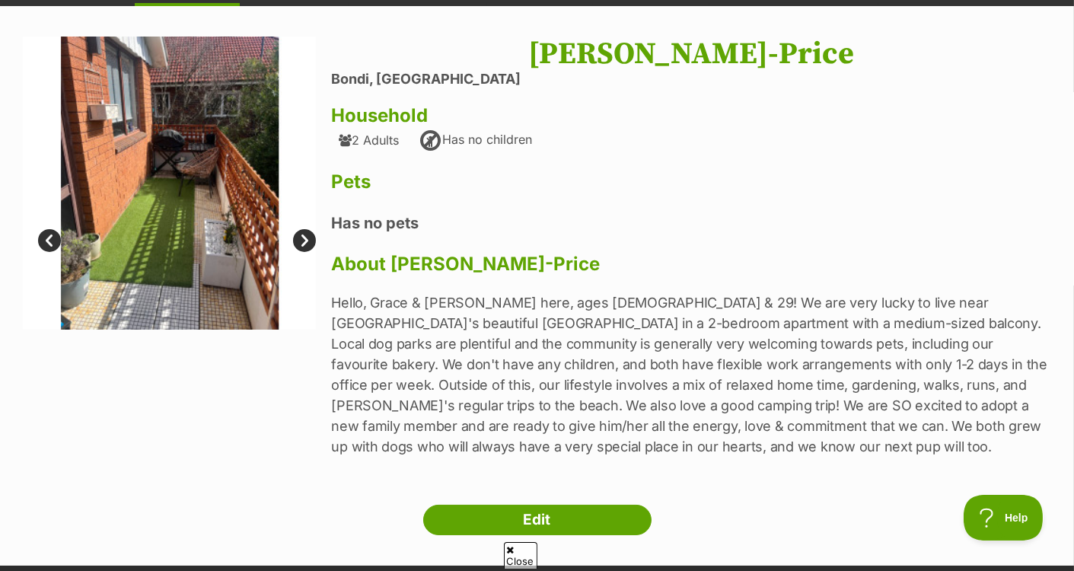
click at [49, 241] on link "Prev" at bounding box center [49, 240] width 23 height 23
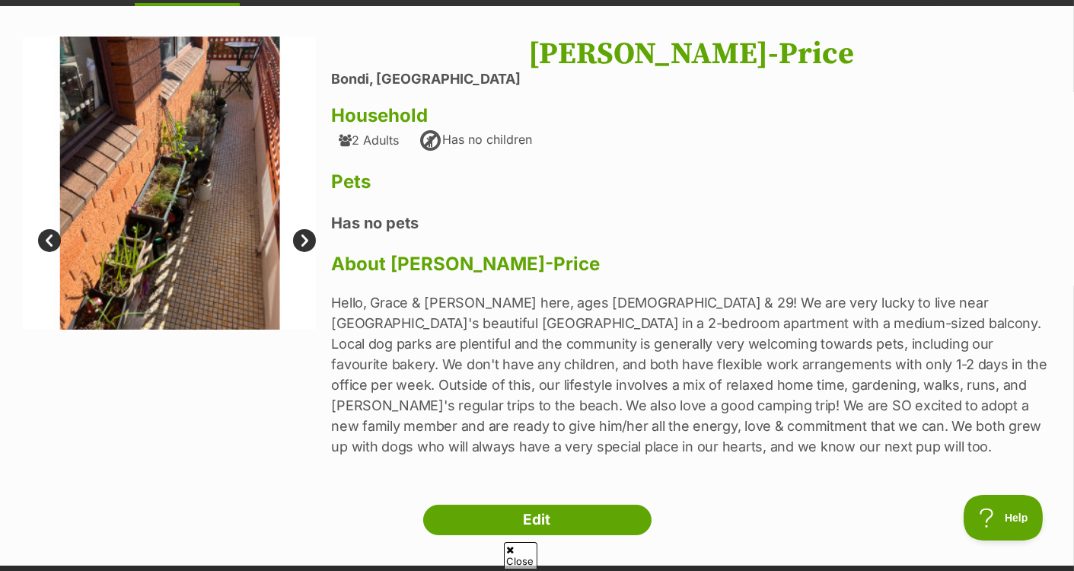
click at [304, 233] on link "Next" at bounding box center [304, 240] width 23 height 23
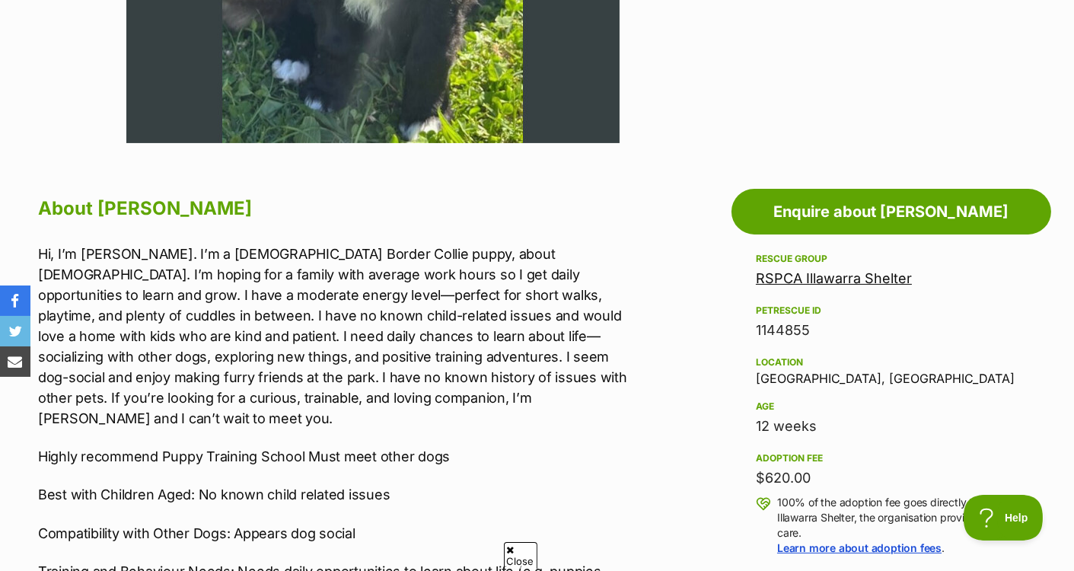
scroll to position [851, 0]
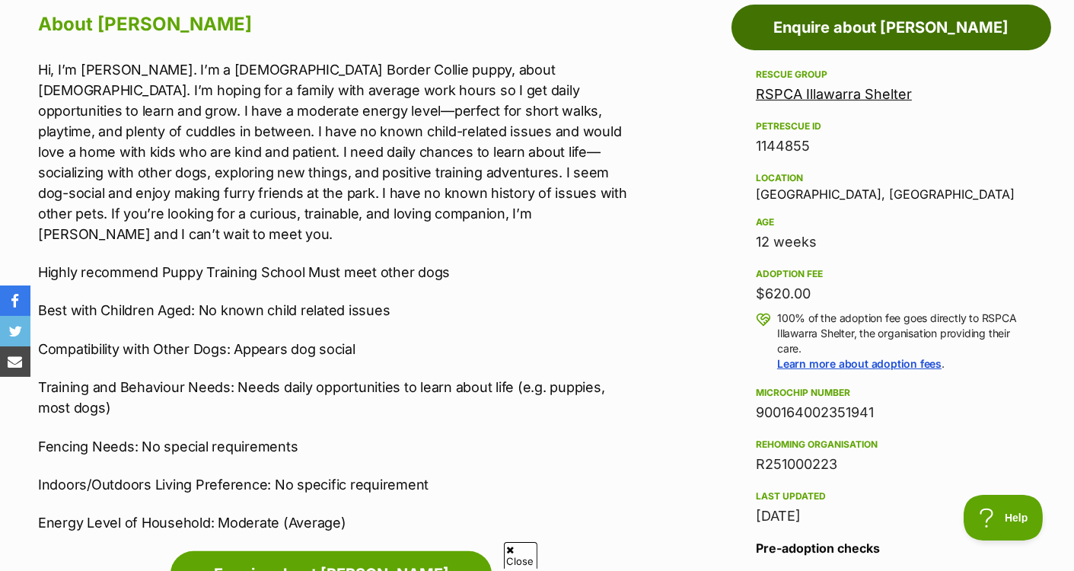
click at [941, 19] on link "Enquire about Otis" at bounding box center [891, 28] width 320 height 46
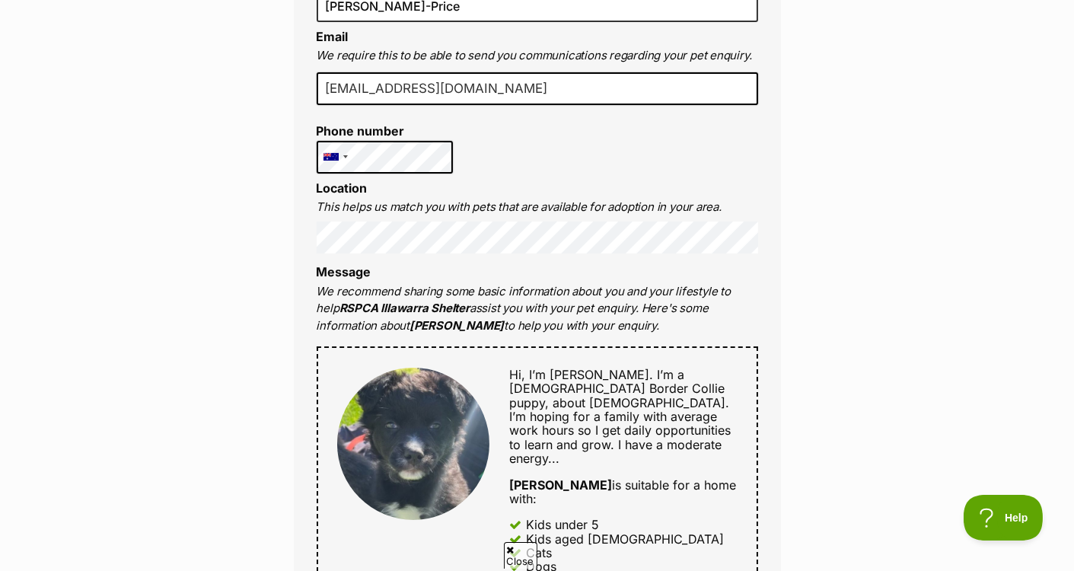
scroll to position [327, 0]
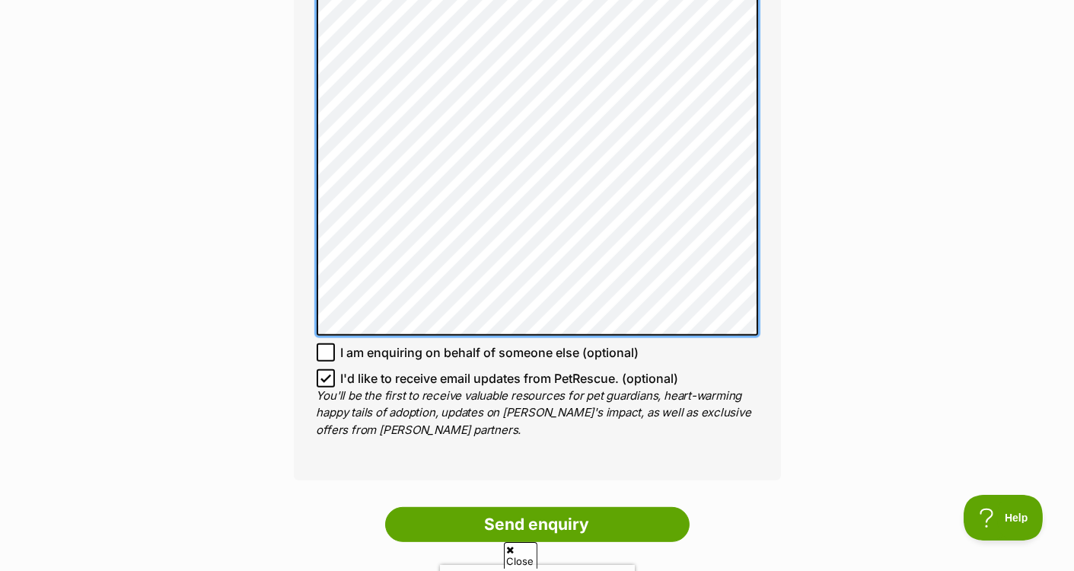
scroll to position [1193, 0]
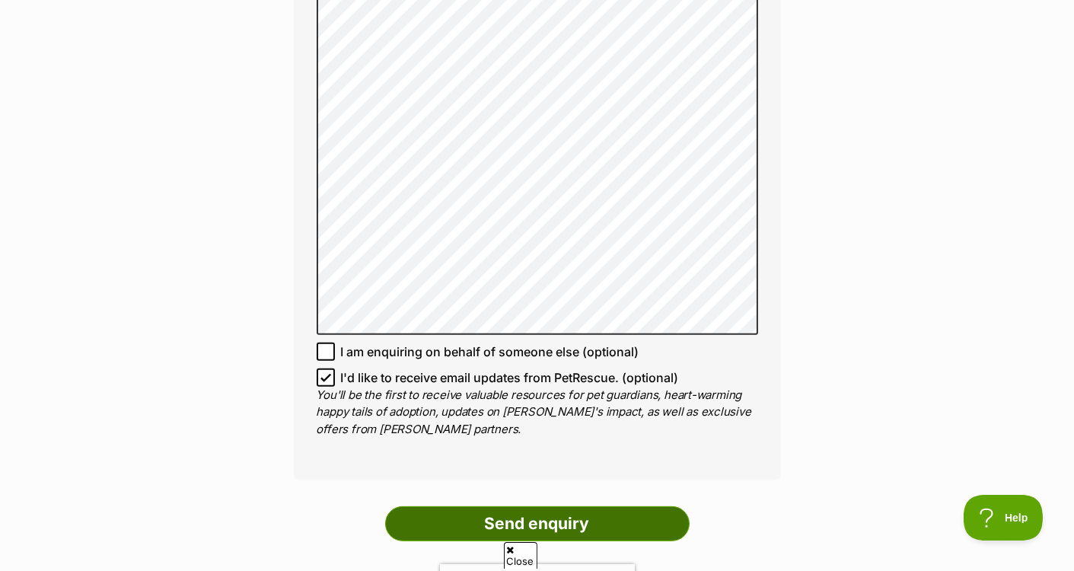
click at [550, 506] on input "Send enquiry" at bounding box center [537, 523] width 304 height 35
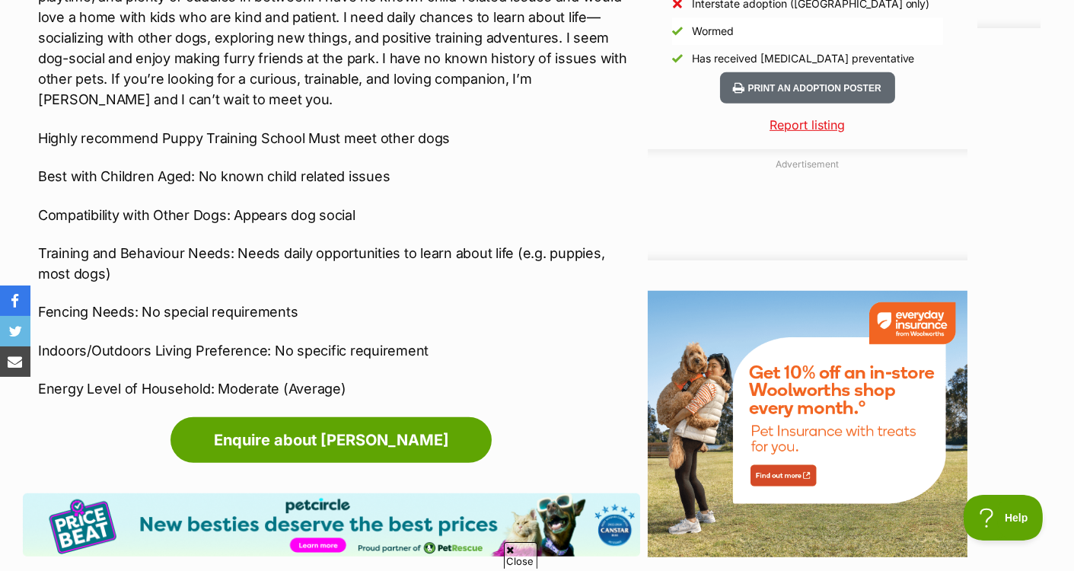
scroll to position [1475, 0]
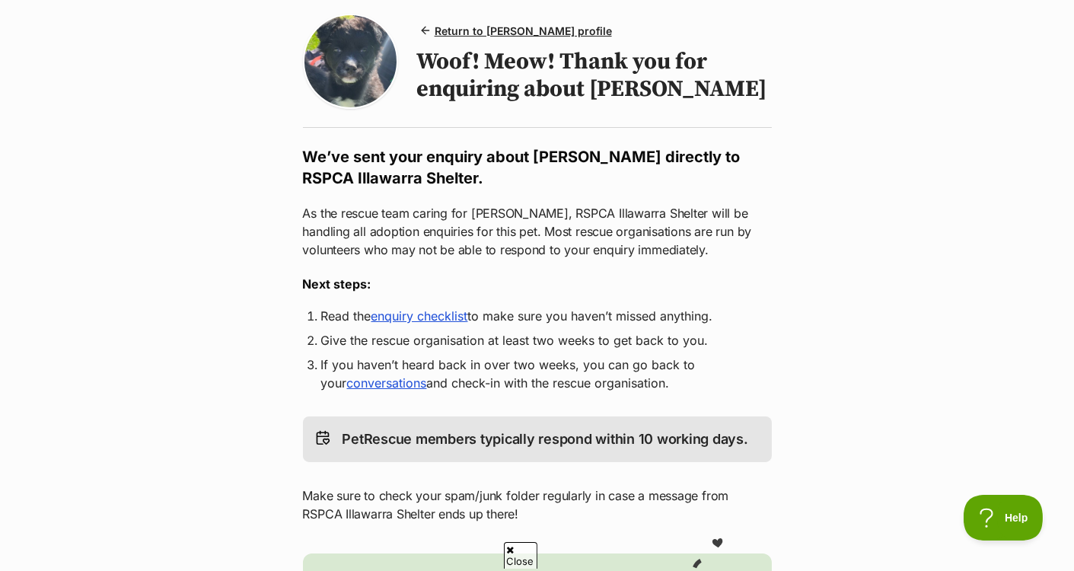
scroll to position [128, 0]
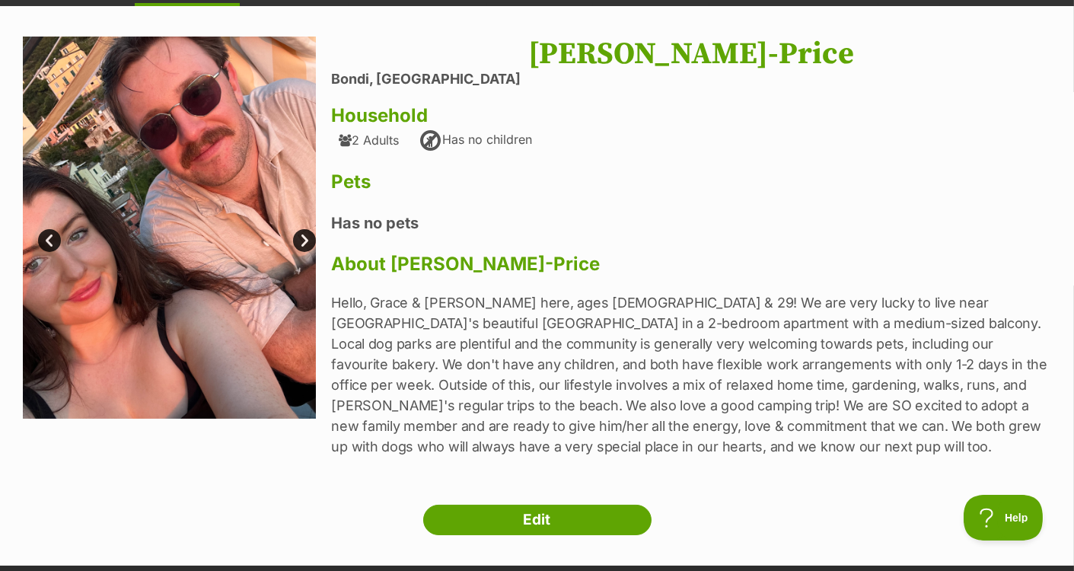
click at [301, 245] on link "Next" at bounding box center [304, 240] width 23 height 23
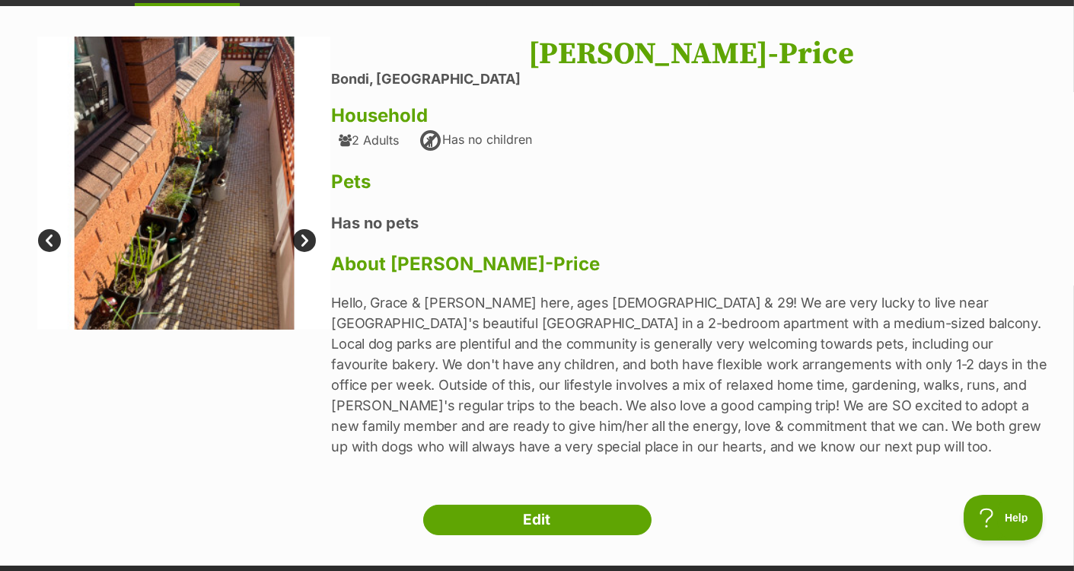
click at [301, 245] on link "Next" at bounding box center [304, 240] width 23 height 23
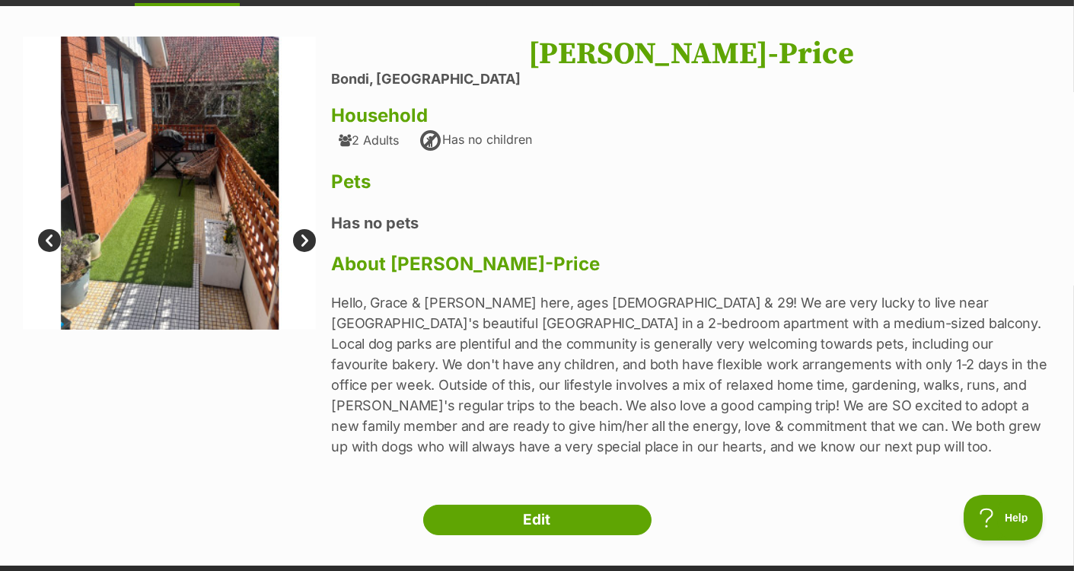
click at [301, 245] on link "Next" at bounding box center [304, 240] width 23 height 23
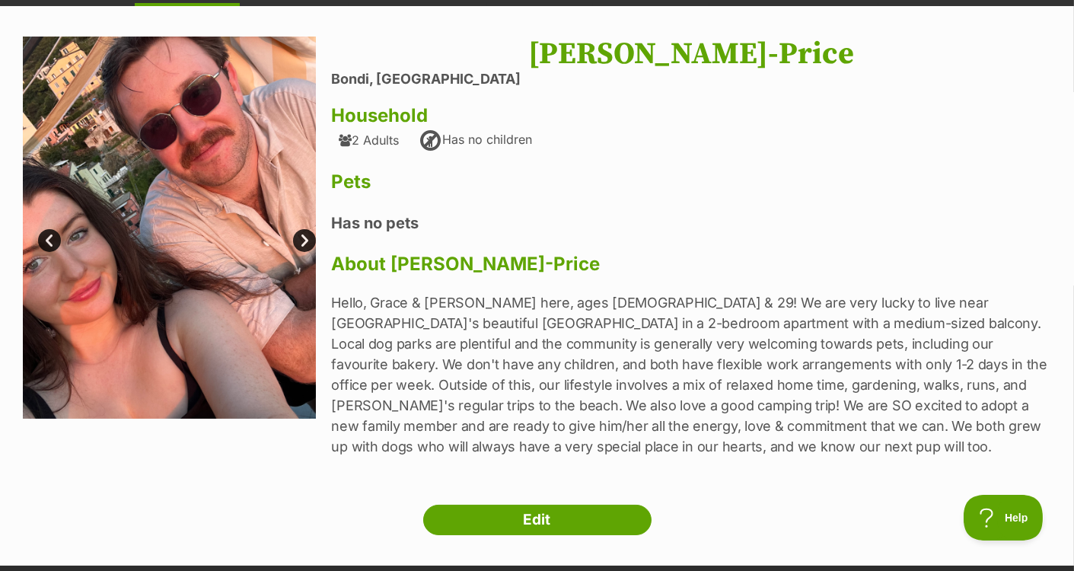
click at [301, 245] on link "Next" at bounding box center [304, 240] width 23 height 23
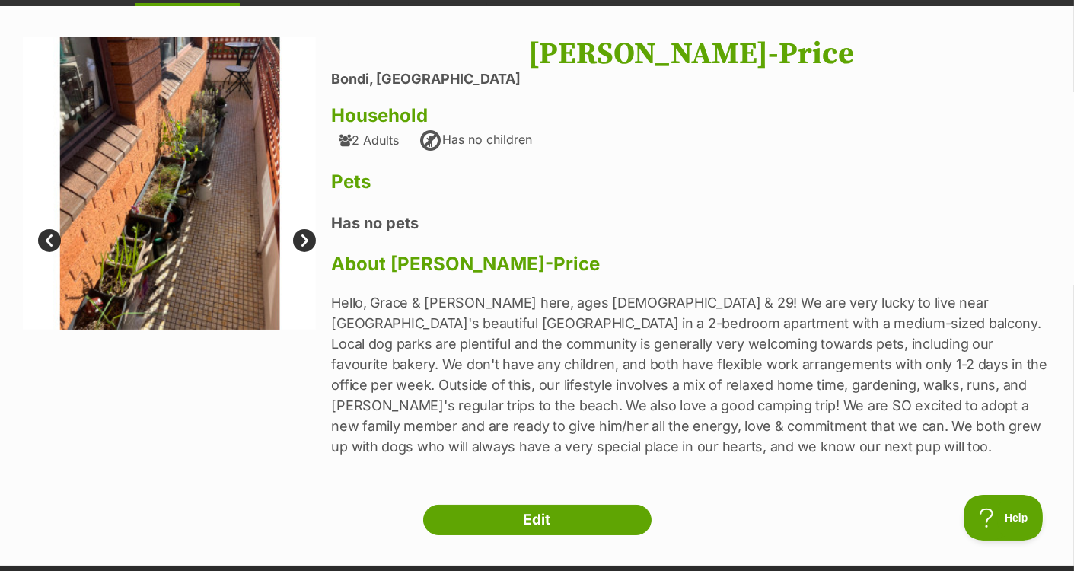
click at [301, 245] on link "Next" at bounding box center [304, 240] width 23 height 23
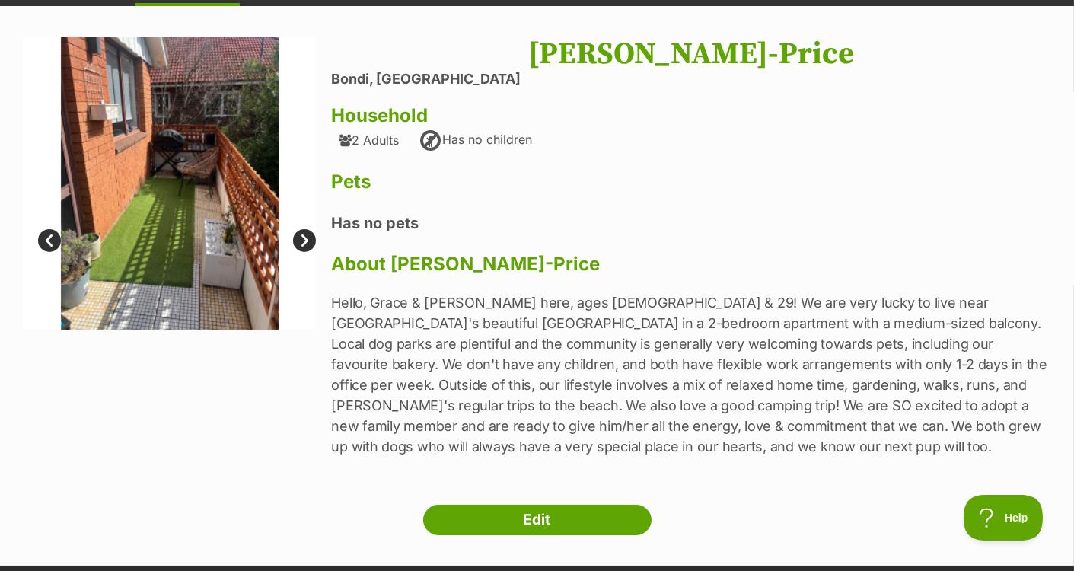
click at [307, 240] on link "Next" at bounding box center [304, 240] width 23 height 23
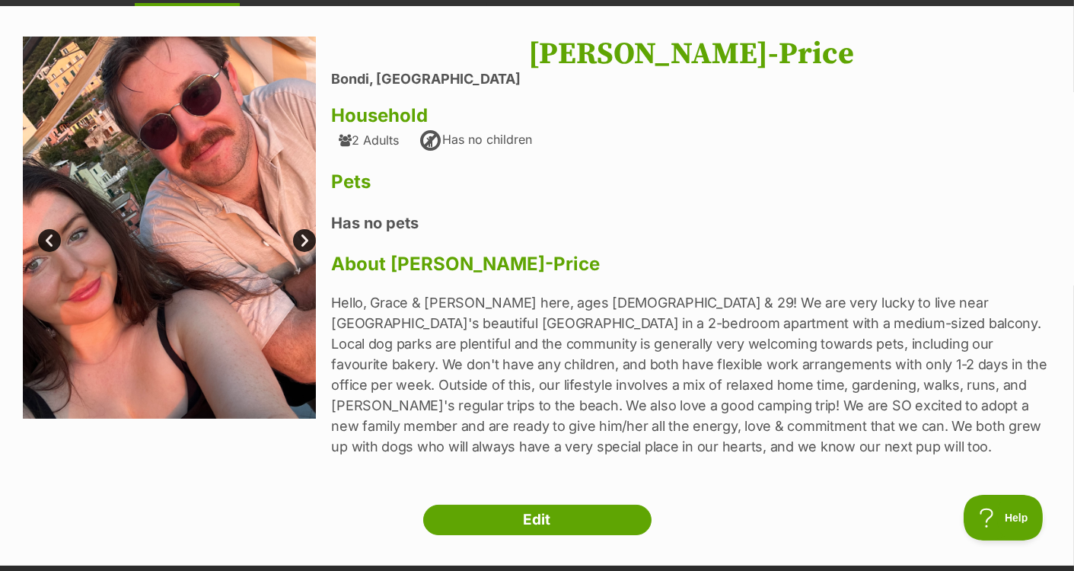
click at [307, 240] on link "Next" at bounding box center [304, 240] width 23 height 23
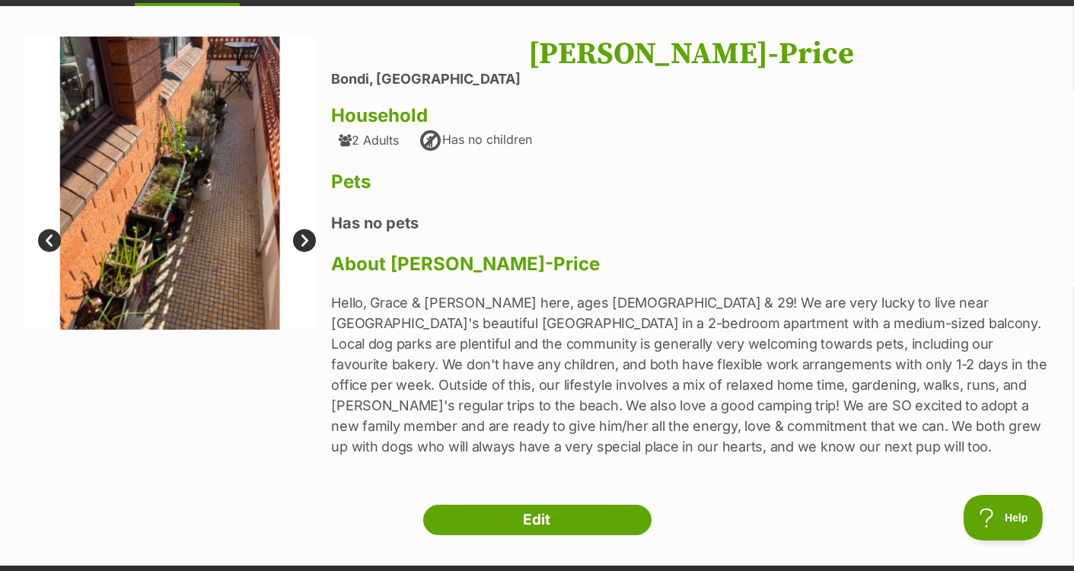
click at [308, 241] on link "Next" at bounding box center [304, 240] width 23 height 23
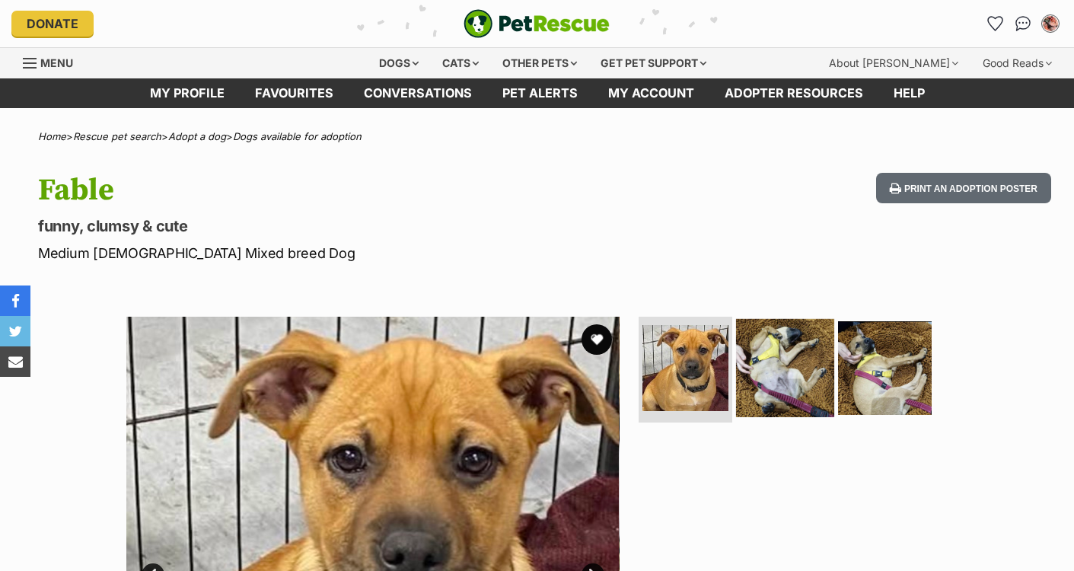
click at [772, 343] on img at bounding box center [785, 367] width 98 height 98
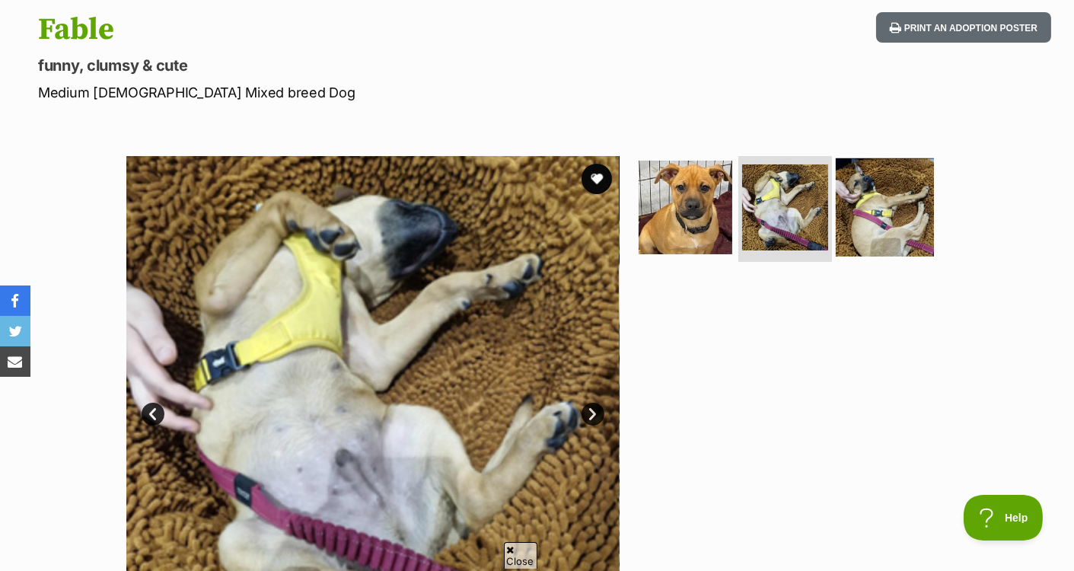
click at [869, 206] on img at bounding box center [885, 207] width 98 height 98
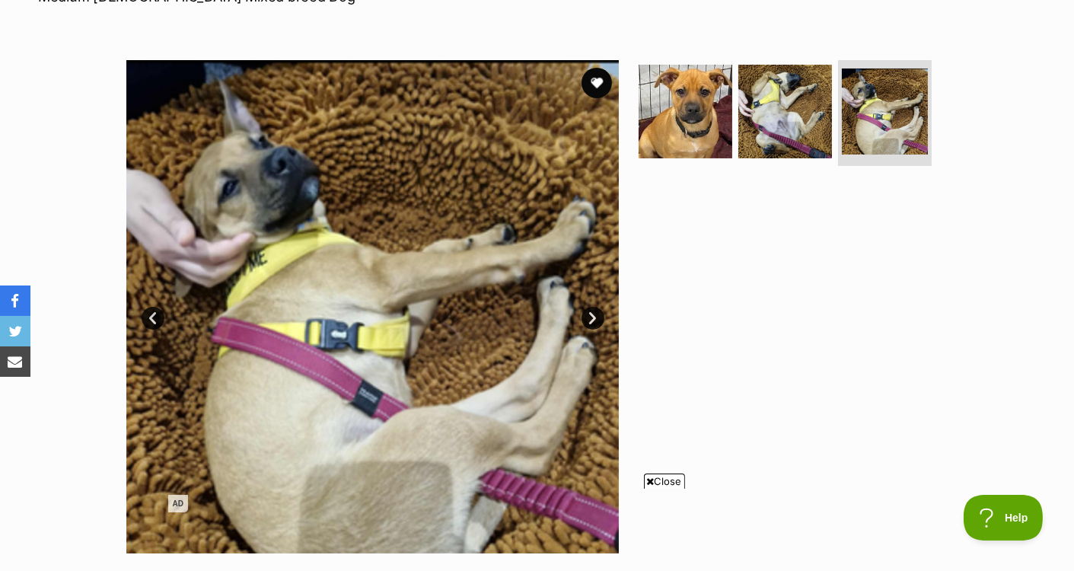
scroll to position [221, 0]
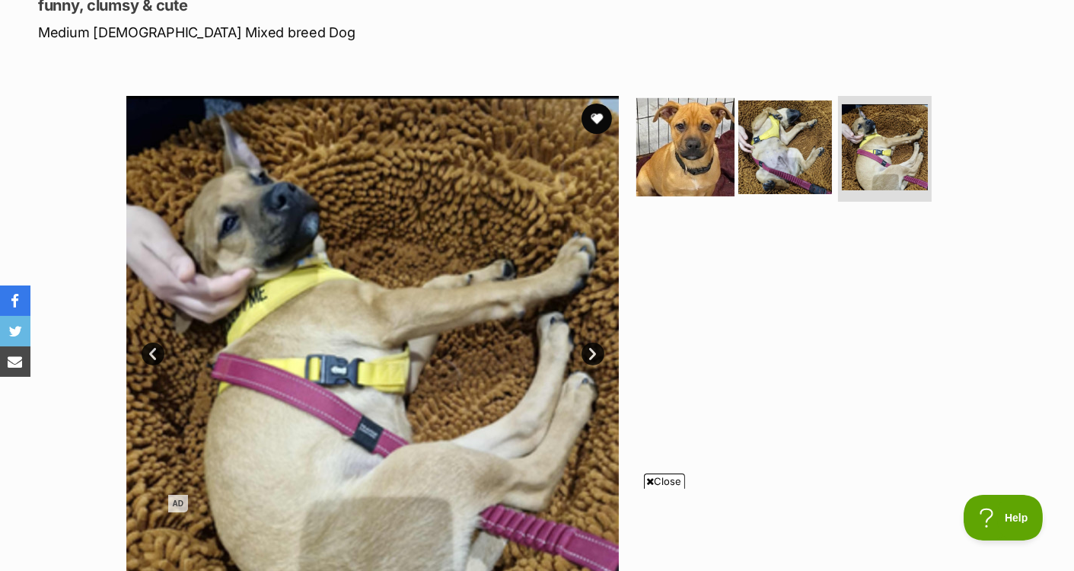
click at [696, 170] on img at bounding box center [685, 146] width 98 height 98
